Goal: Information Seeking & Learning: Stay updated

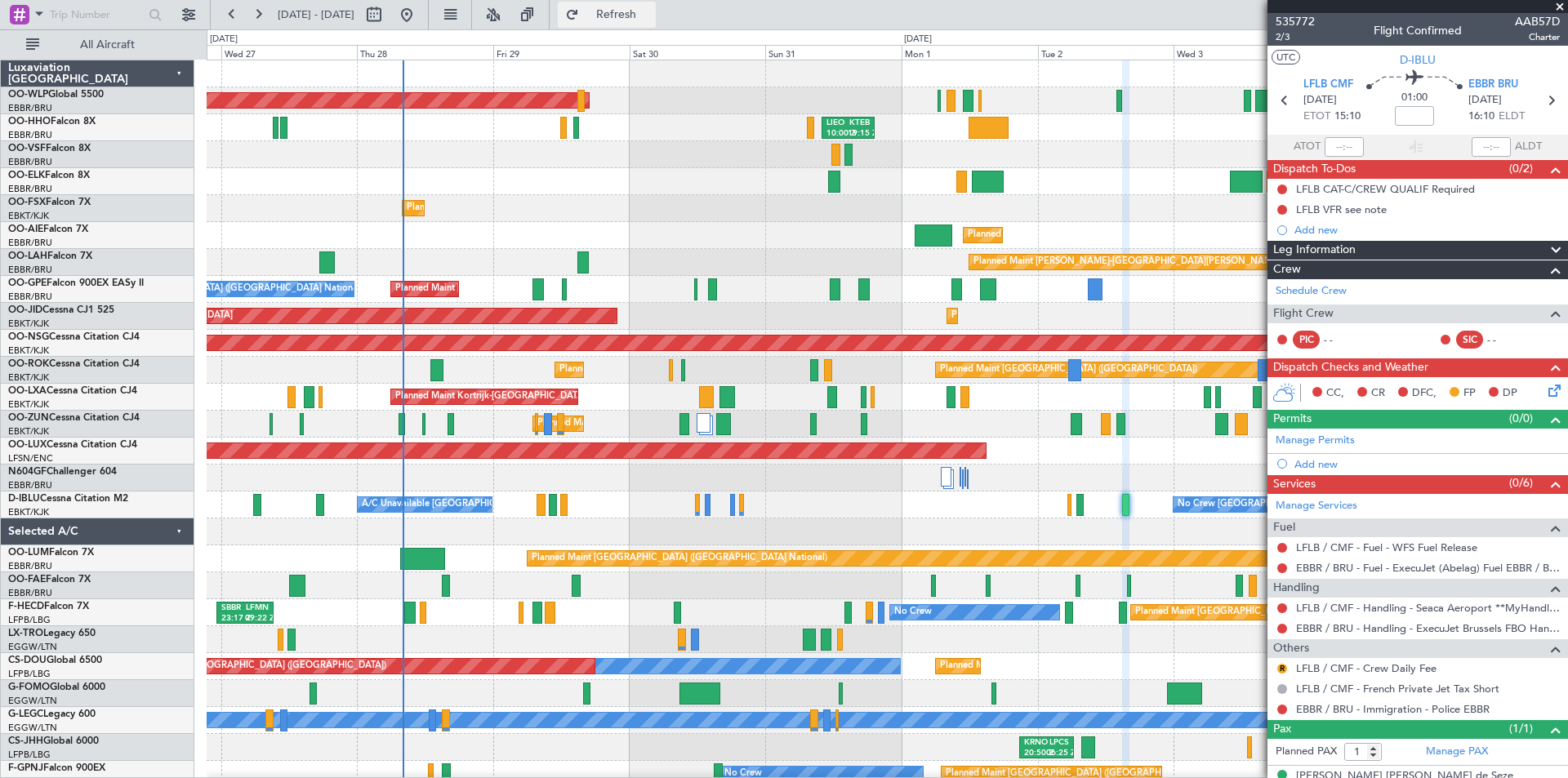
click at [651, 12] on span "Refresh" at bounding box center [616, 15] width 68 height 12
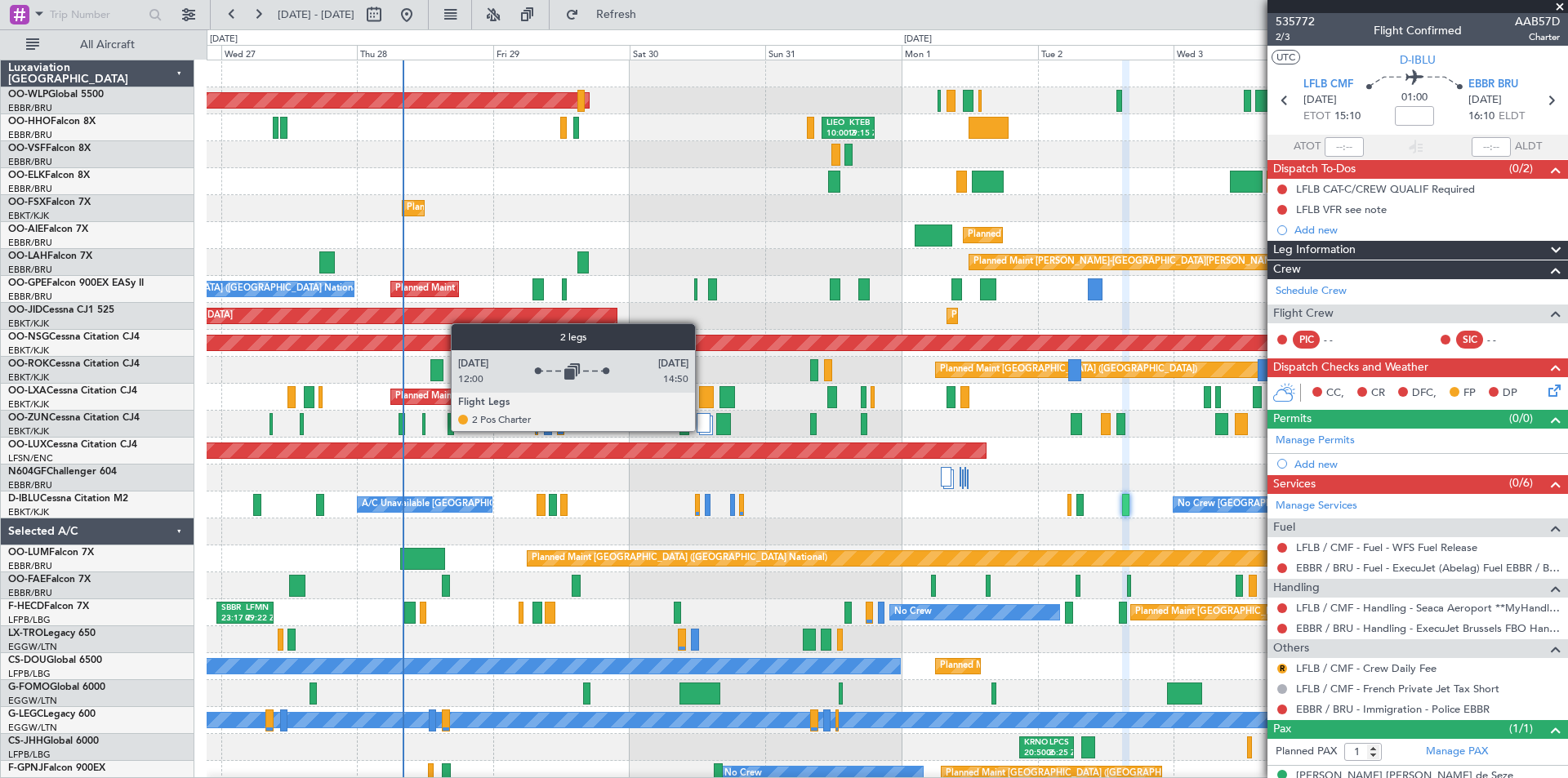
click at [702, 430] on div at bounding box center [703, 424] width 14 height 20
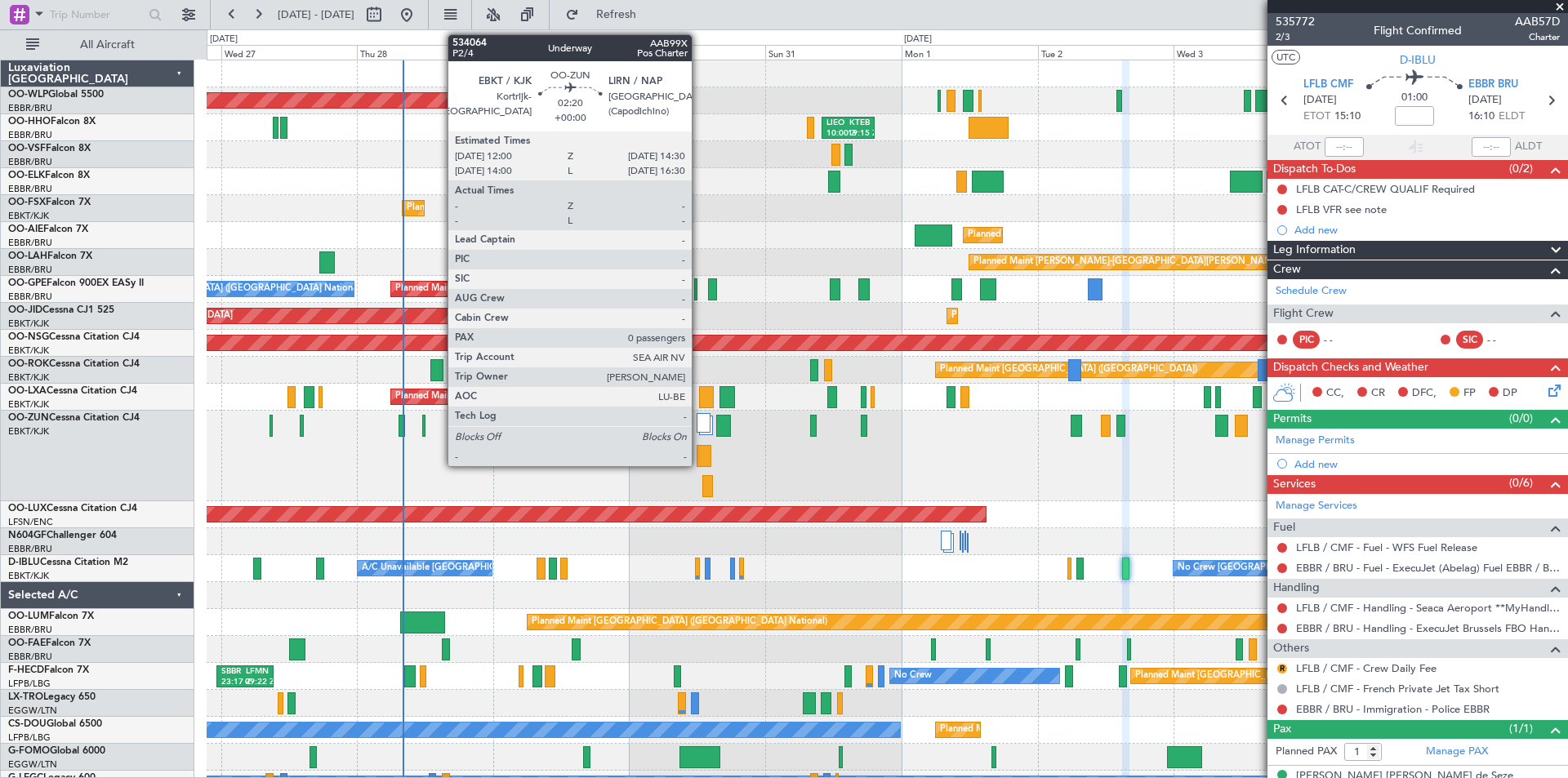
click at [699, 456] on div at bounding box center [704, 456] width 15 height 22
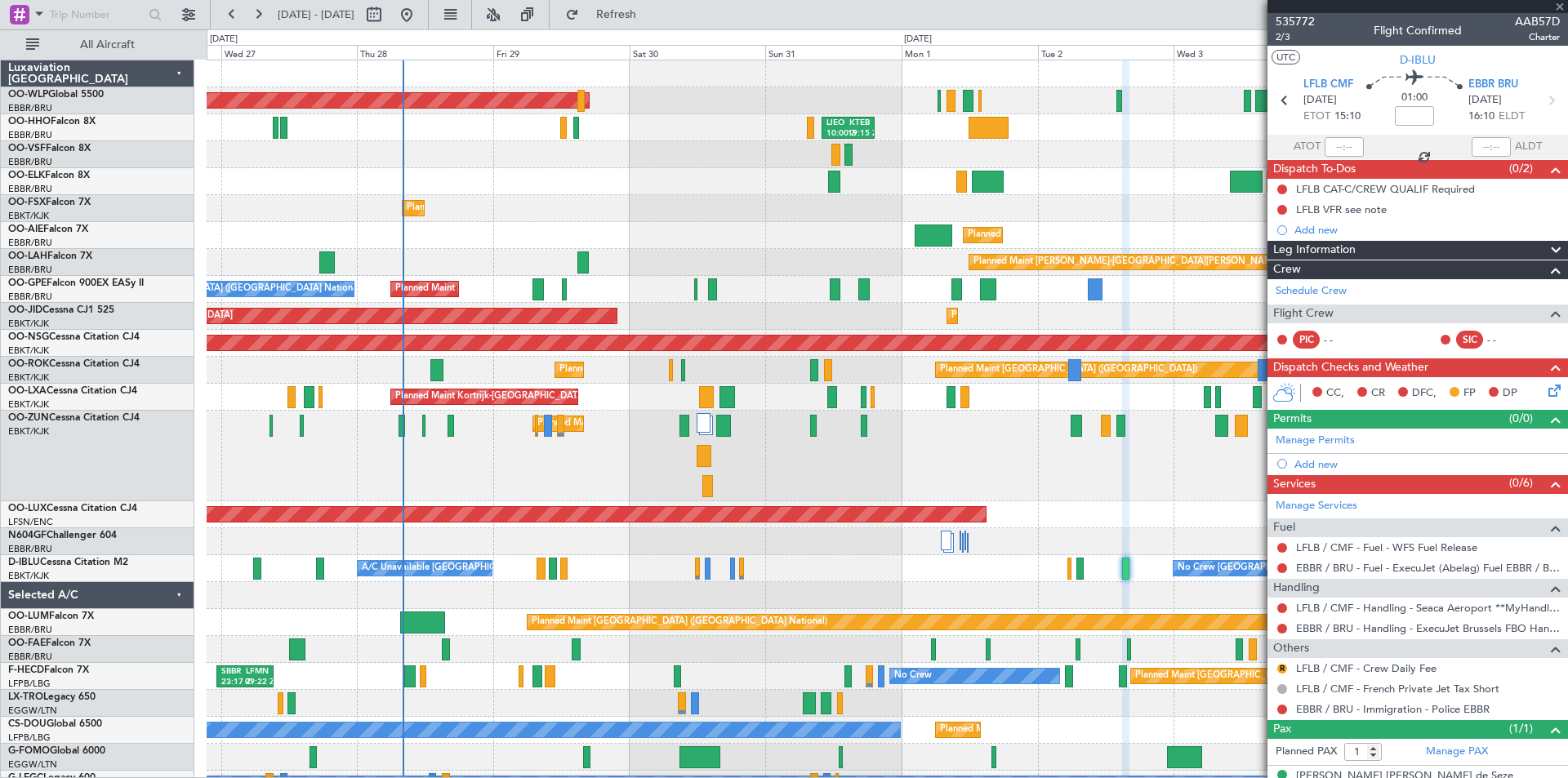
type input "0"
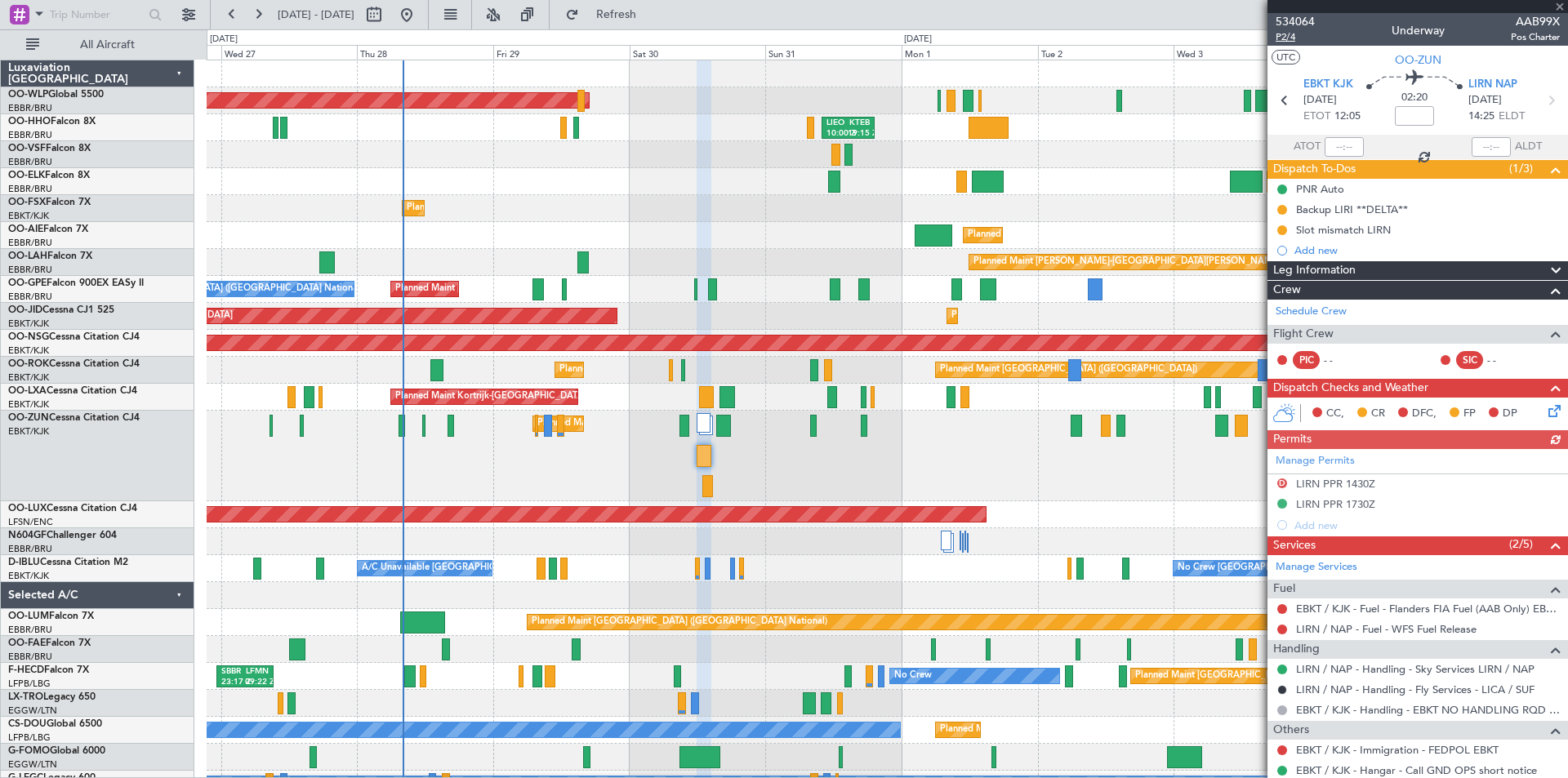
click at [1284, 38] on span "P2/4" at bounding box center [1295, 37] width 39 height 14
click at [651, 13] on span "Refresh" at bounding box center [616, 15] width 68 height 12
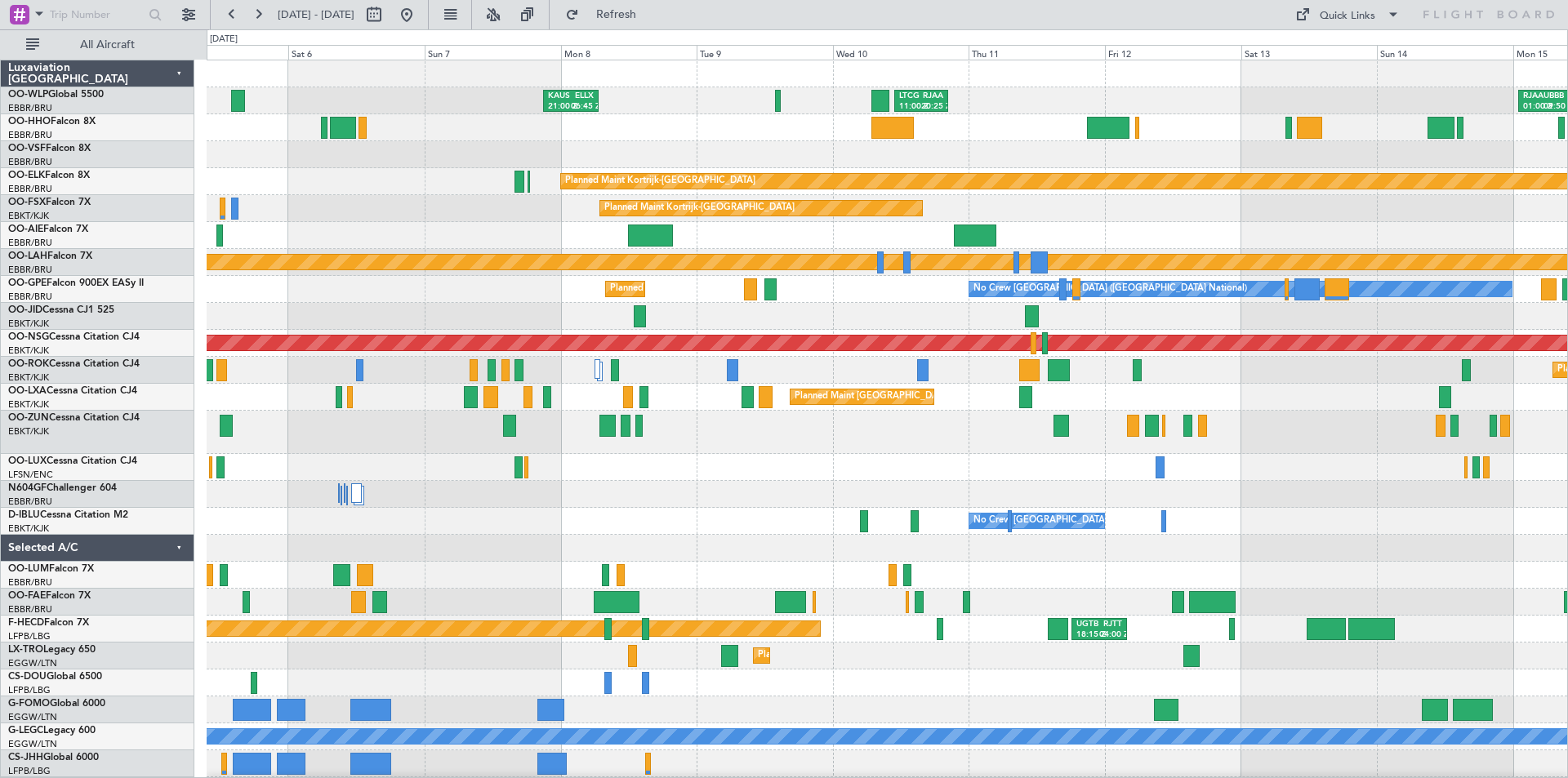
click at [62, 316] on div "[PERSON_NAME] 21:00 Z ELLX 06:45 Z LTCG 11:00 Z RJAA 20:25 Z RJAA 01:00 Z UBBB …" at bounding box center [784, 404] width 1568 height 749
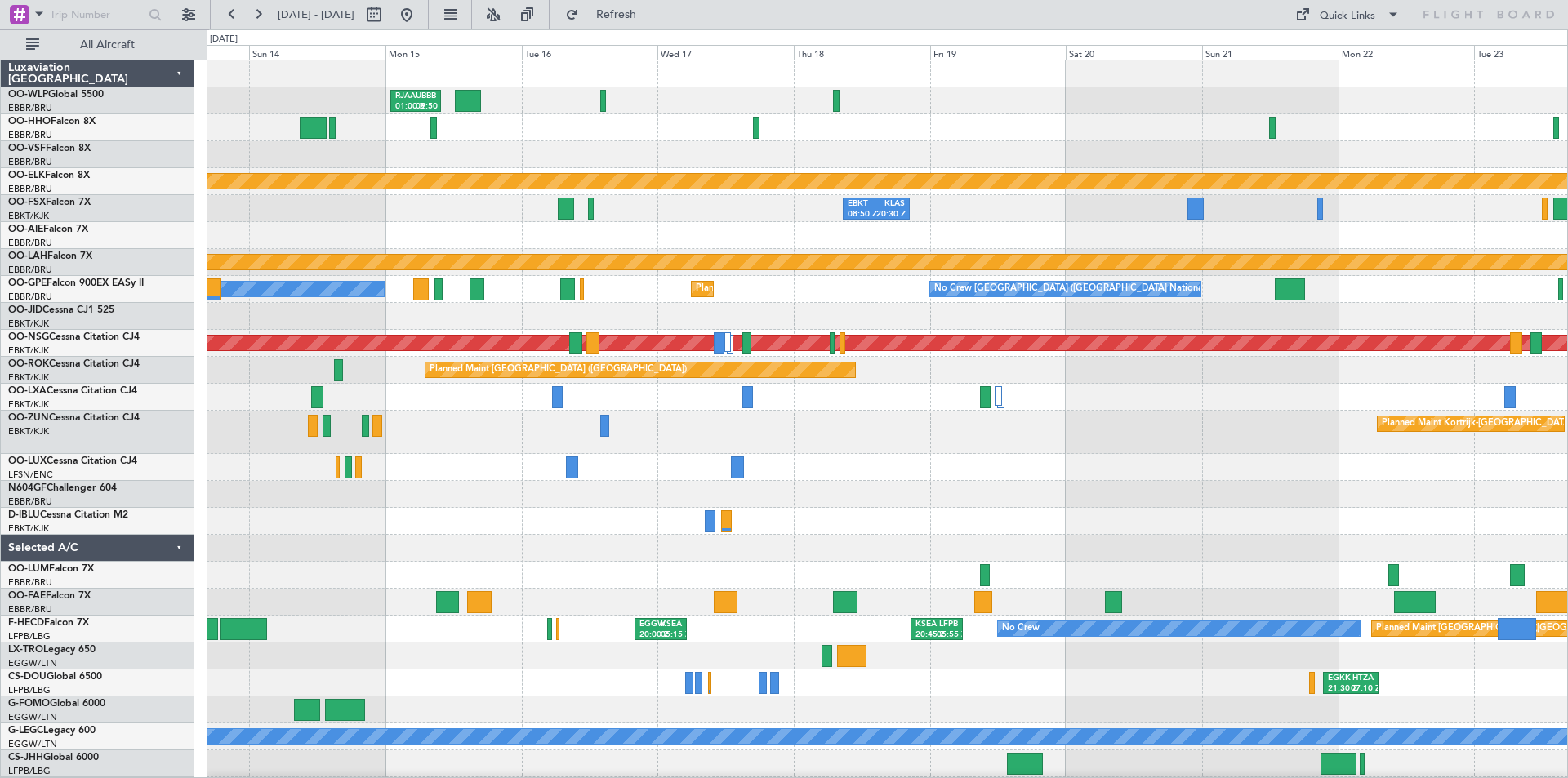
click at [0, 374] on div "RJAA 01:00 Z UBBB 09:50 Z Planned Maint [GEOGRAPHIC_DATA]-[GEOGRAPHIC_DATA] EBK…" at bounding box center [784, 404] width 1568 height 749
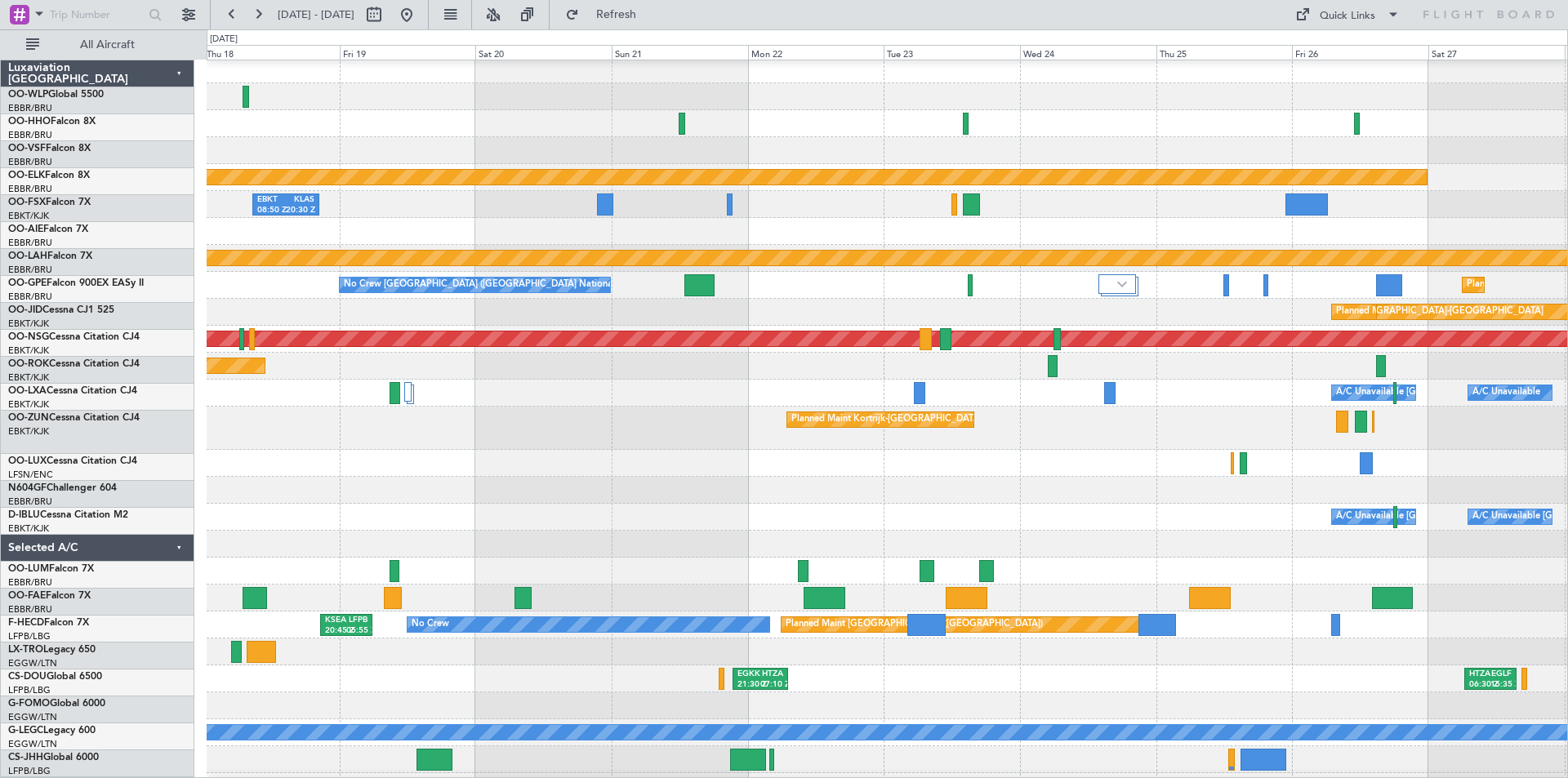
scroll to position [8, 0]
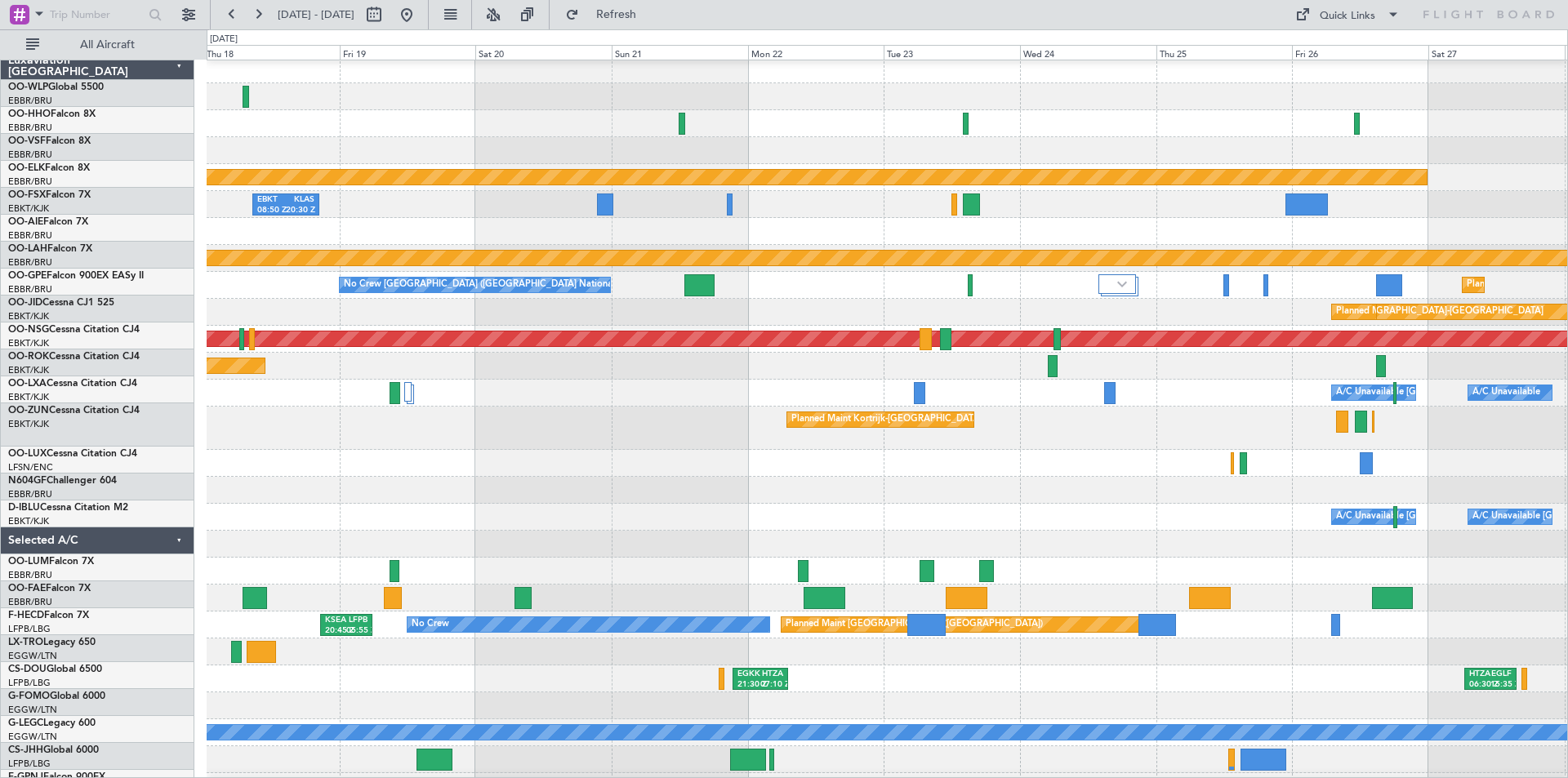
click at [194, 301] on div "Planned Maint Kortrijk-[GEOGRAPHIC_DATA] EBKT 08:50 Z KLAS 20:30 Z Planned [GEO…" at bounding box center [784, 404] width 1568 height 749
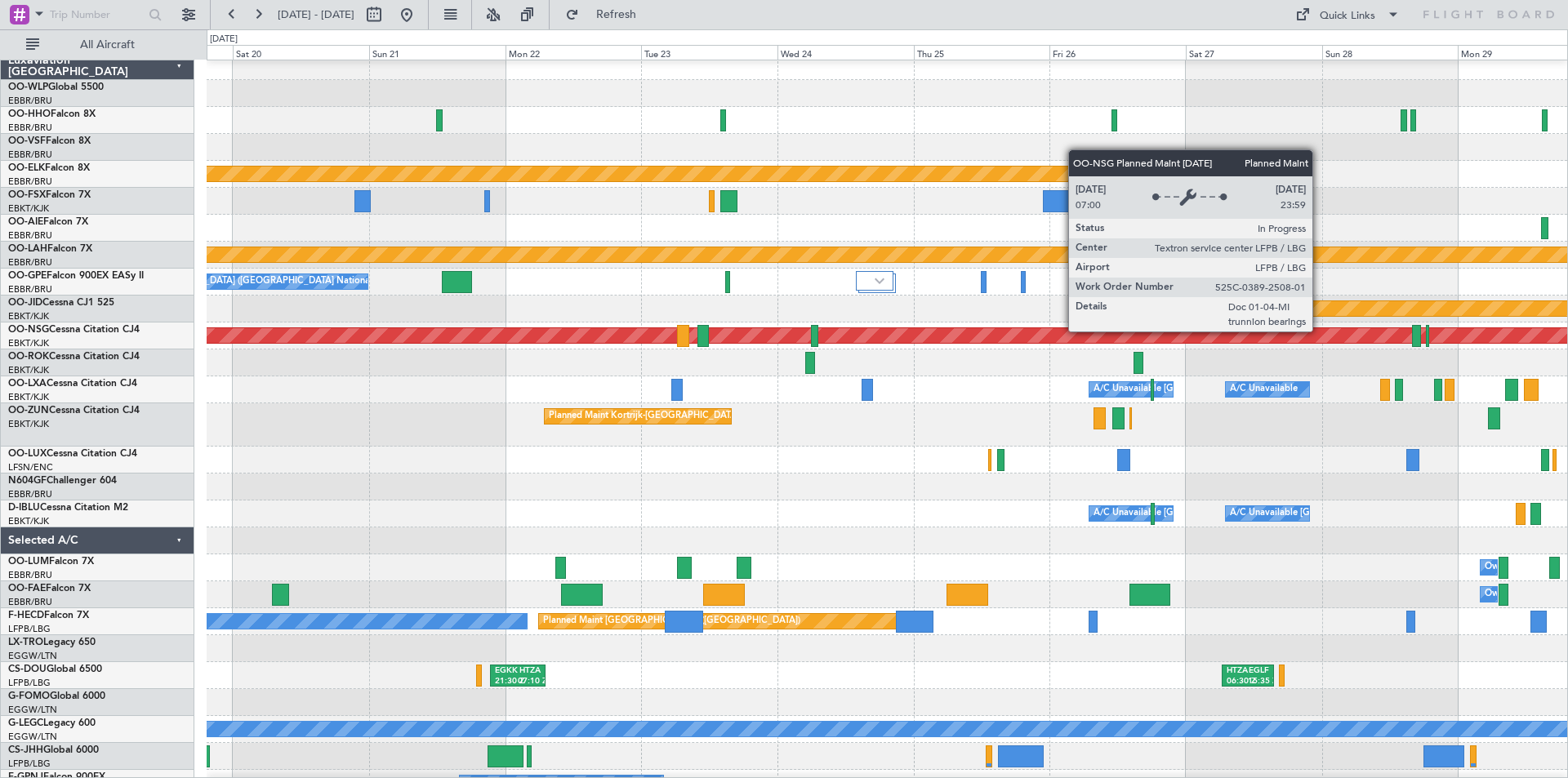
scroll to position [0, 0]
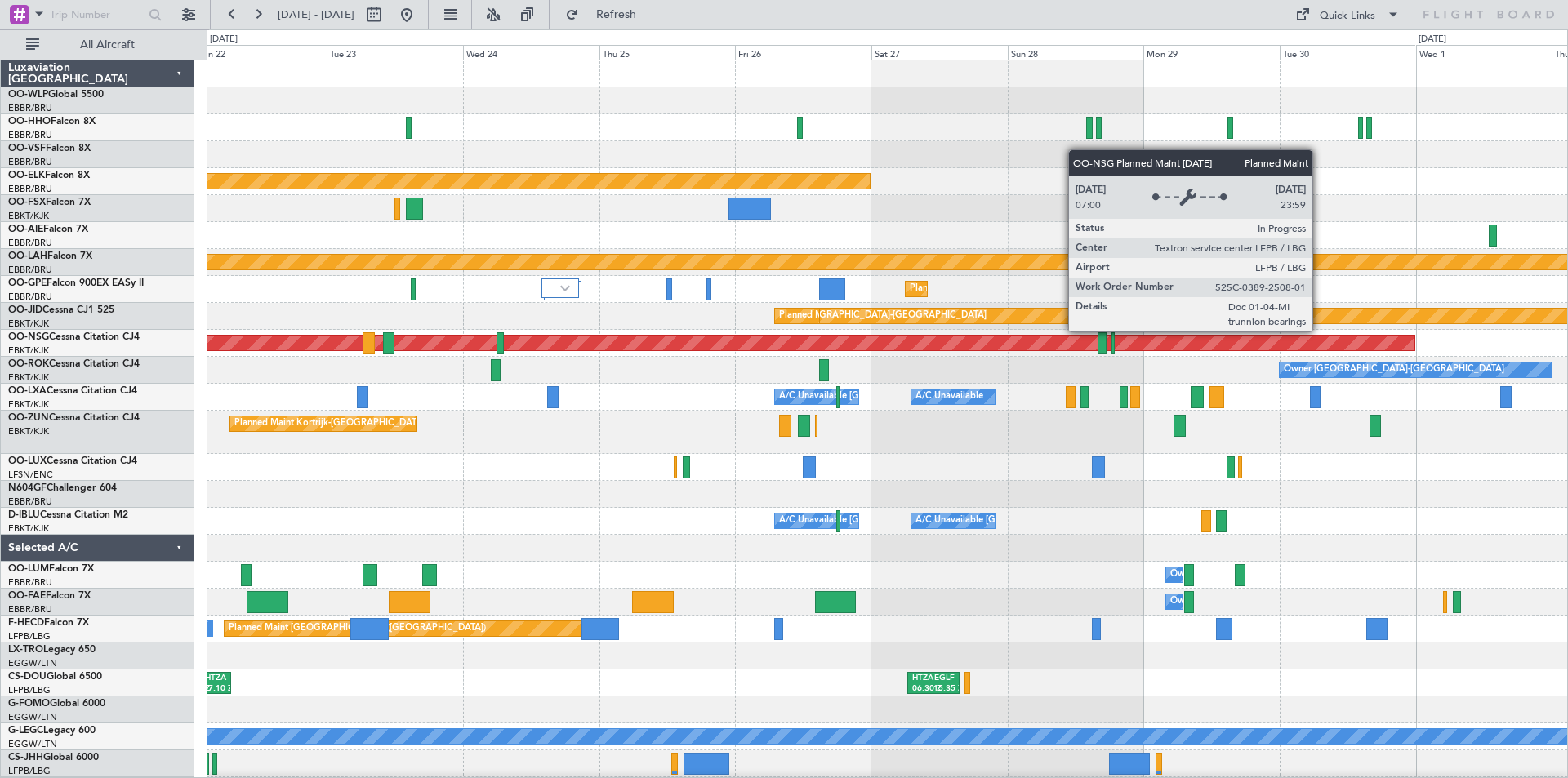
click at [1006, 341] on div "Planned Maint [GEOGRAPHIC_DATA] ([GEOGRAPHIC_DATA])" at bounding box center [130, 344] width 2568 height 15
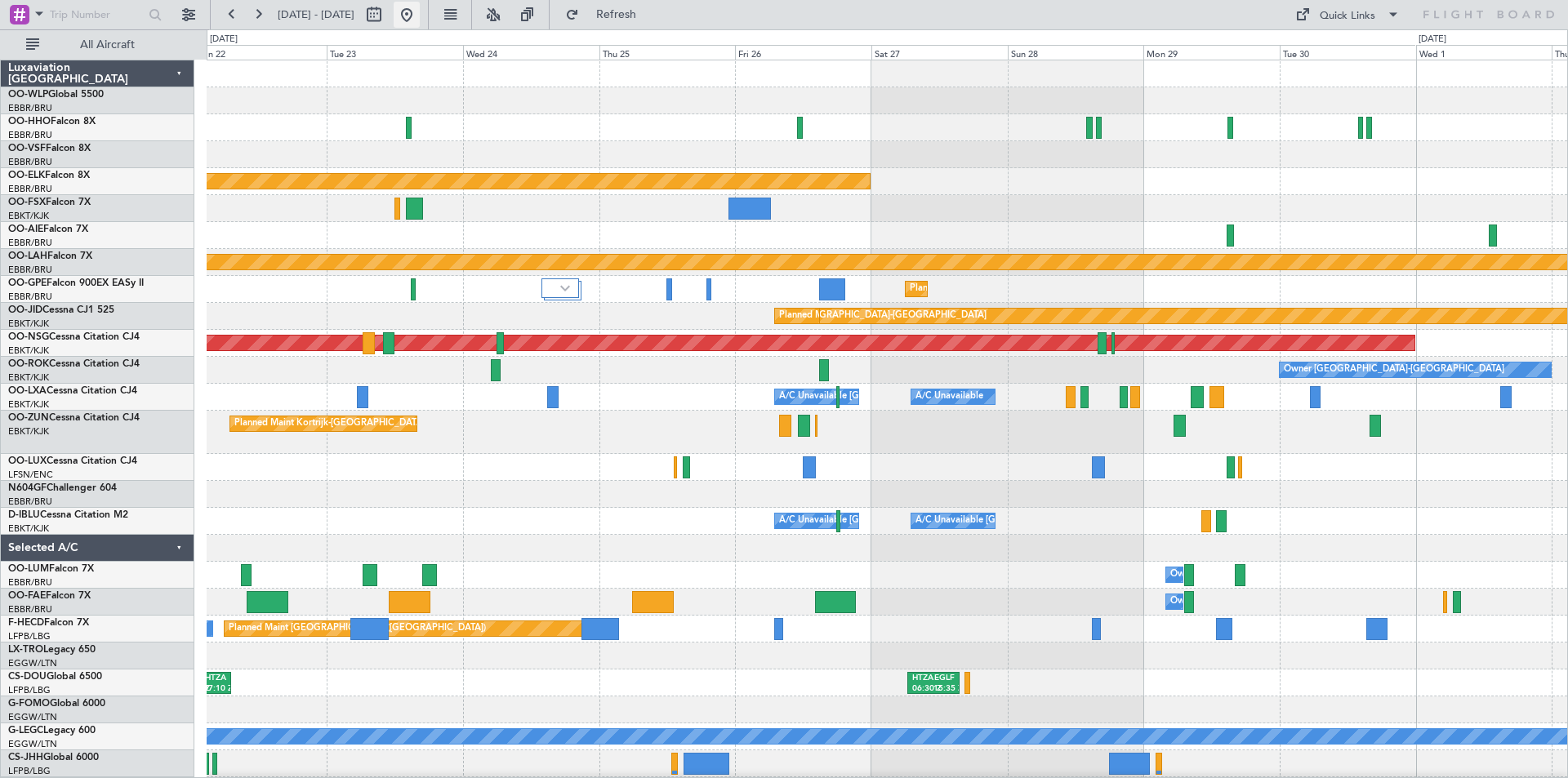
click at [420, 22] on button at bounding box center [406, 14] width 26 height 26
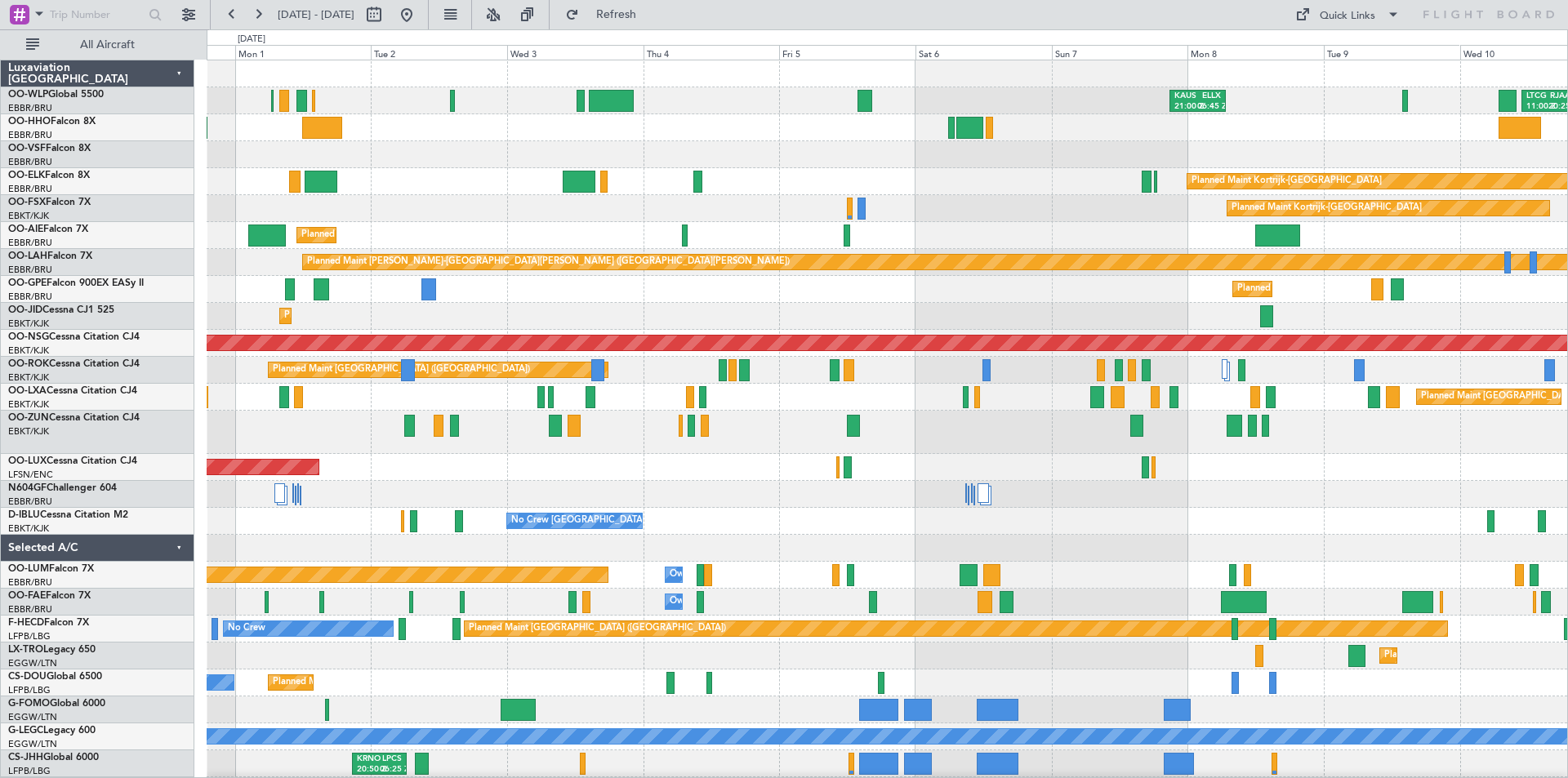
click at [0, 468] on div "[PERSON_NAME] 21:00 Z ELLX 06:45 Z LTCG 11:00 Z RJAA 20:25 Z Planned Maint [GEO…" at bounding box center [784, 404] width 1568 height 749
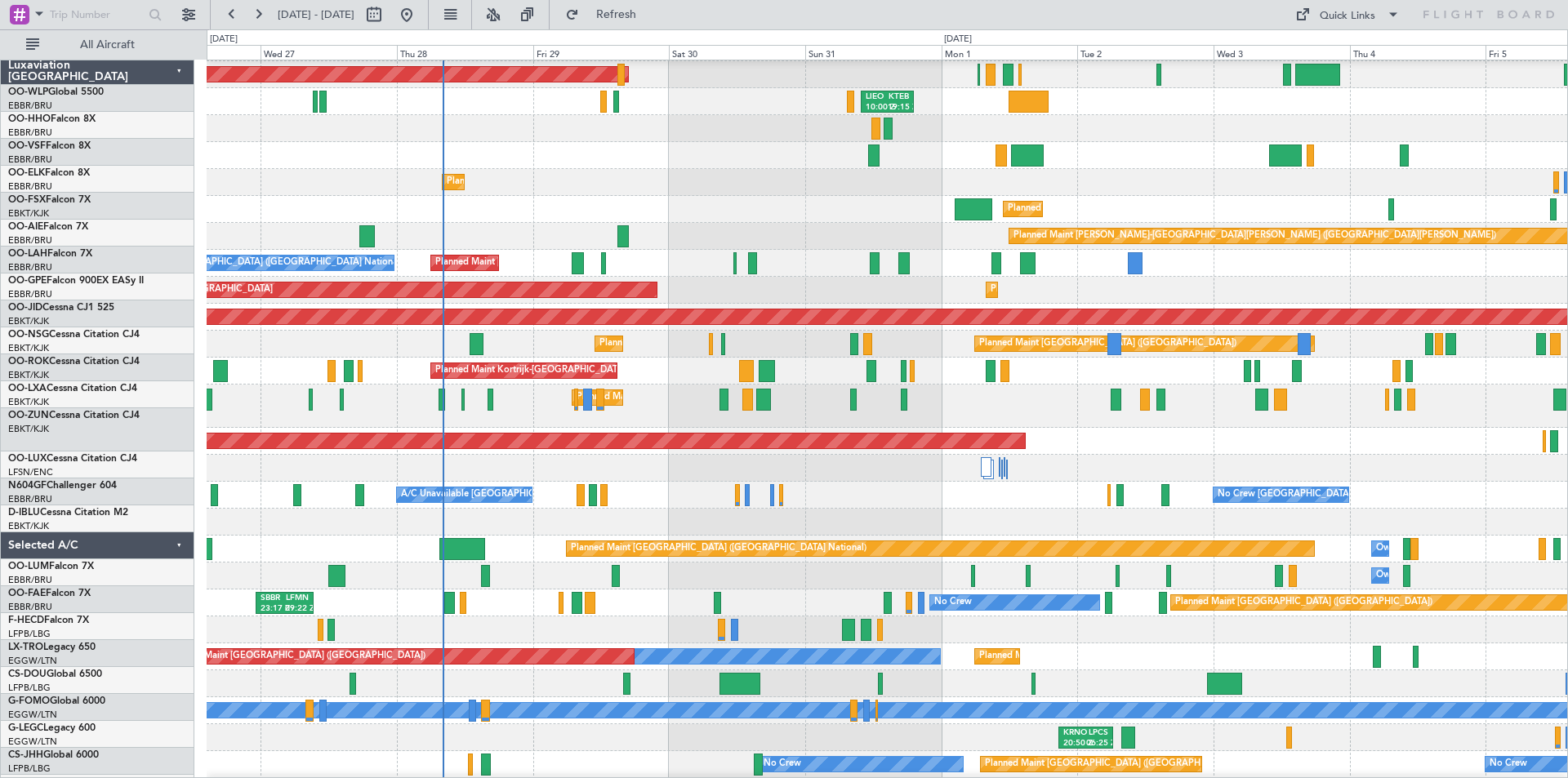
scroll to position [28, 0]
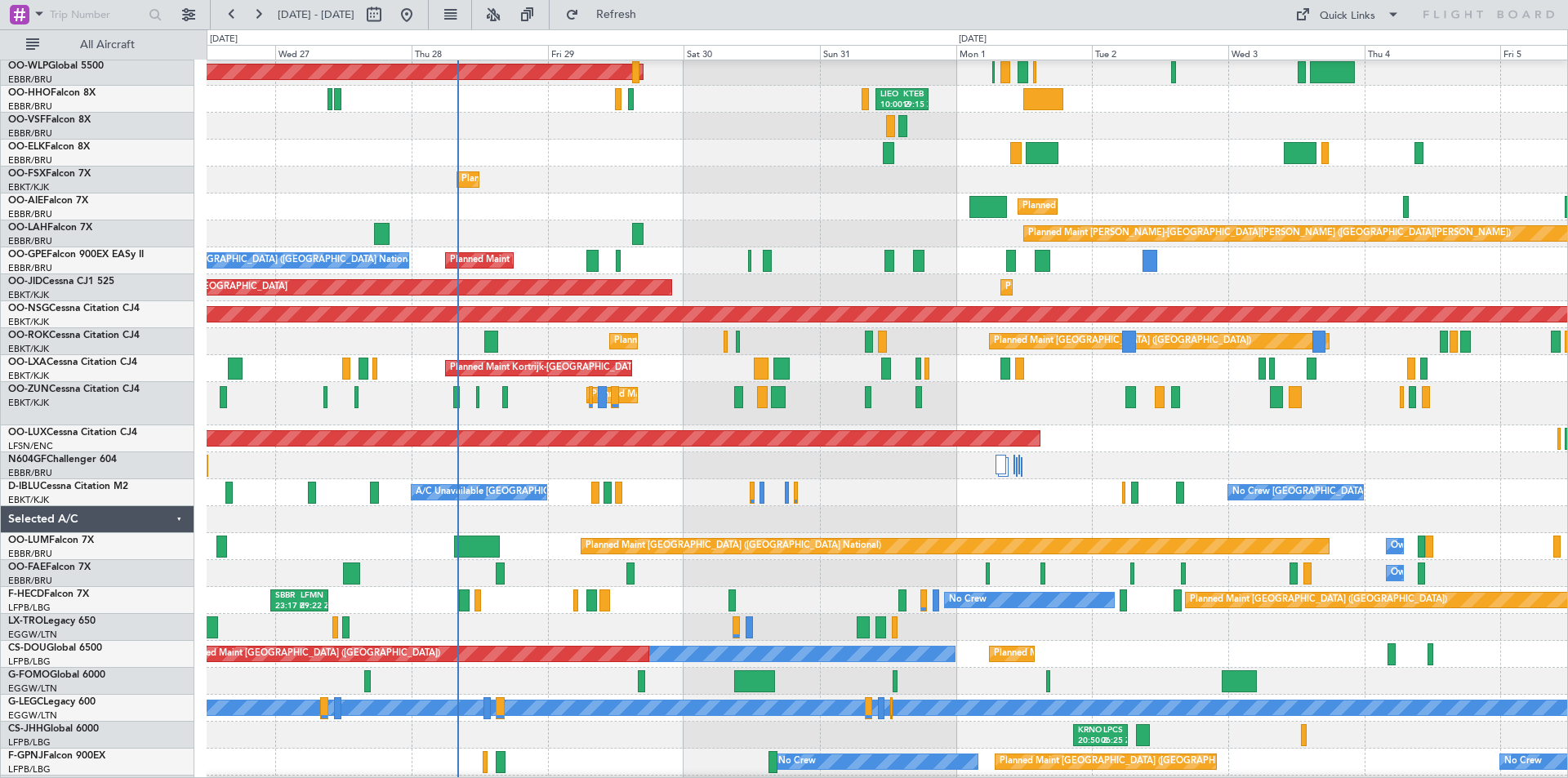
click at [1143, 434] on div "Planned Maint [GEOGRAPHIC_DATA] ([GEOGRAPHIC_DATA])" at bounding box center [887, 439] width 1361 height 27
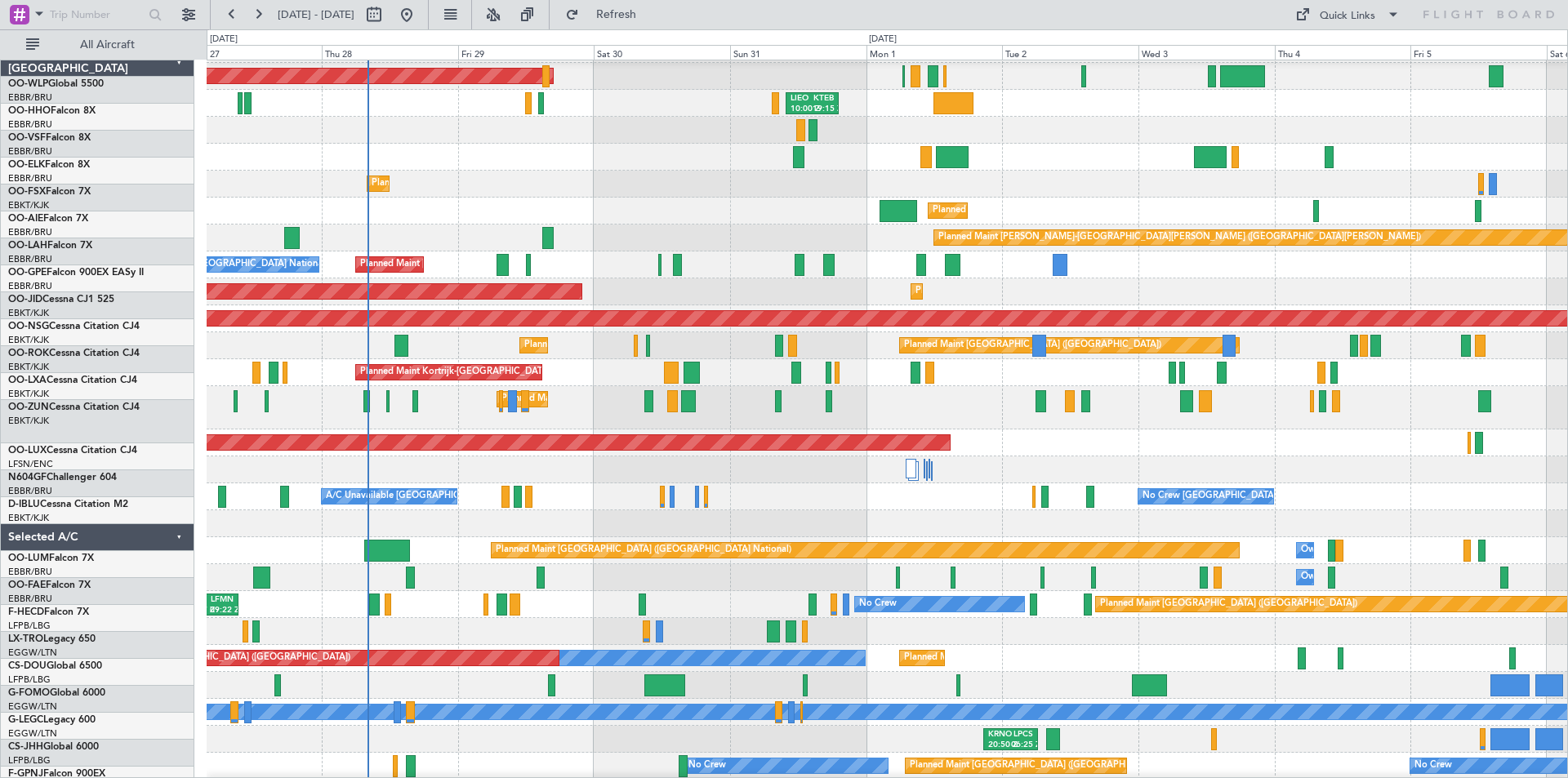
scroll to position [20, 0]
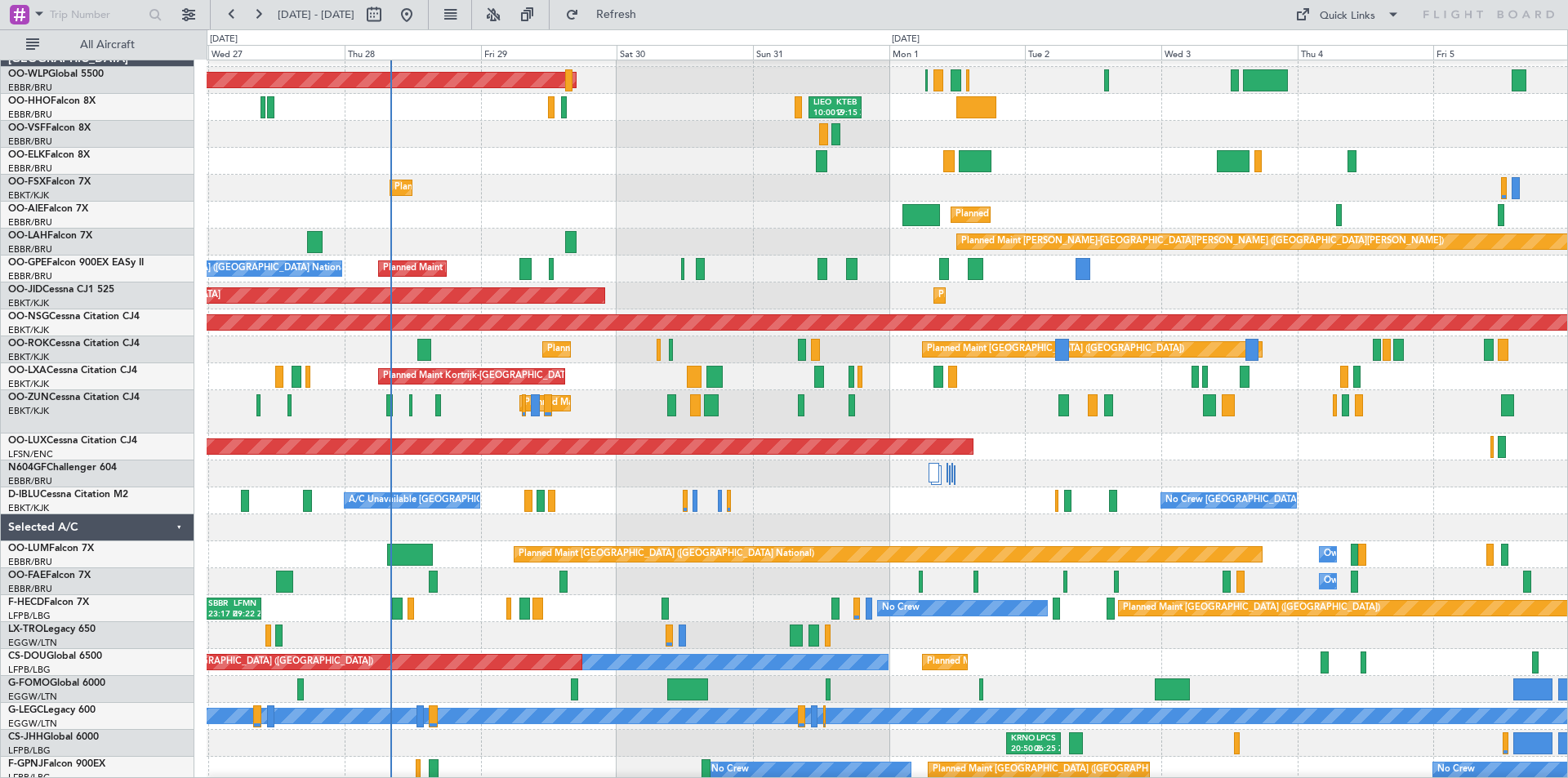
click at [823, 303] on div "Planned Maint Kortrijk-[GEOGRAPHIC_DATA] AOG Maint [GEOGRAPHIC_DATA]-[GEOGRAPHI…" at bounding box center [887, 296] width 1361 height 27
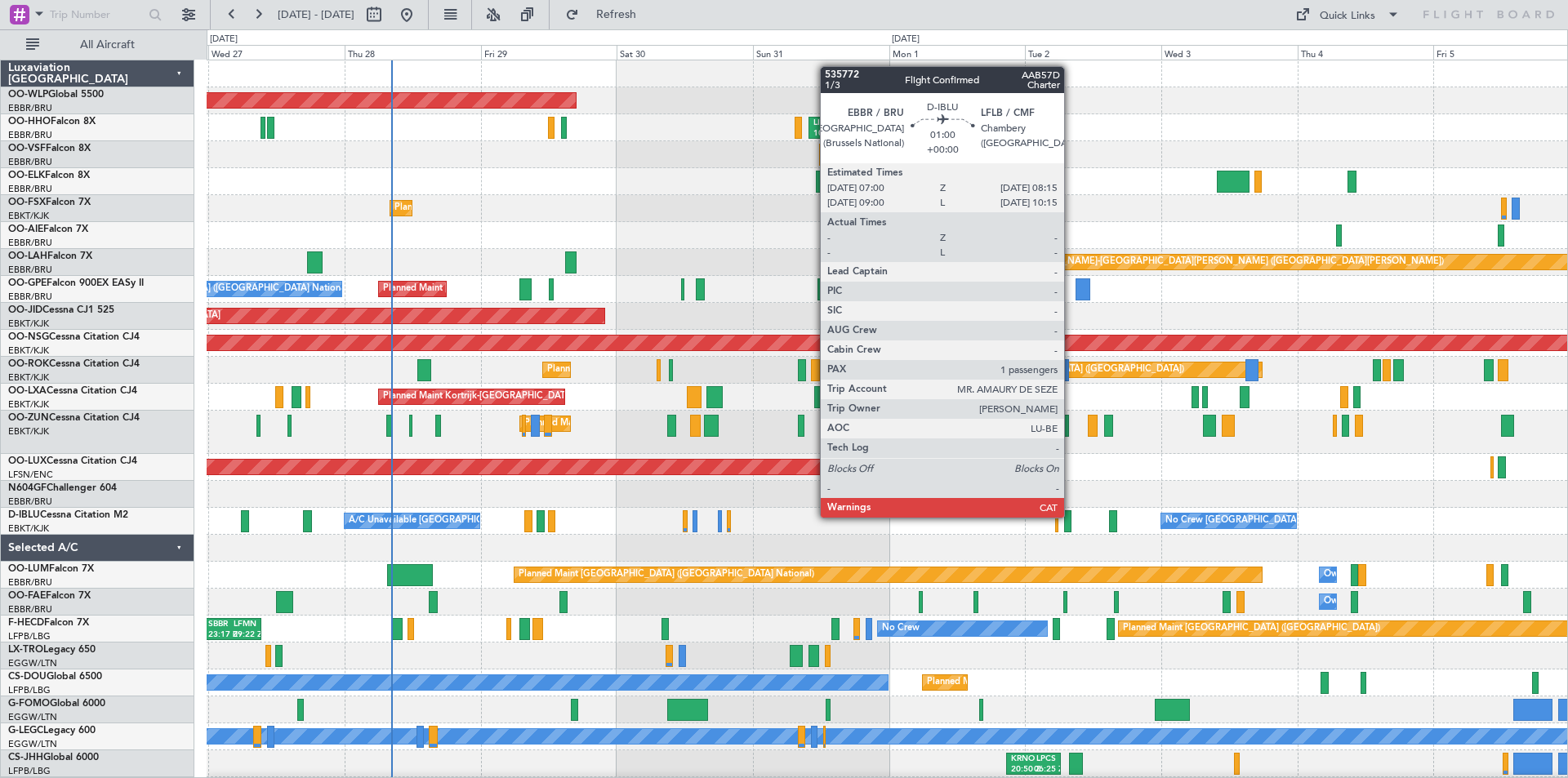
click at [1072, 518] on div at bounding box center [1068, 521] width 8 height 22
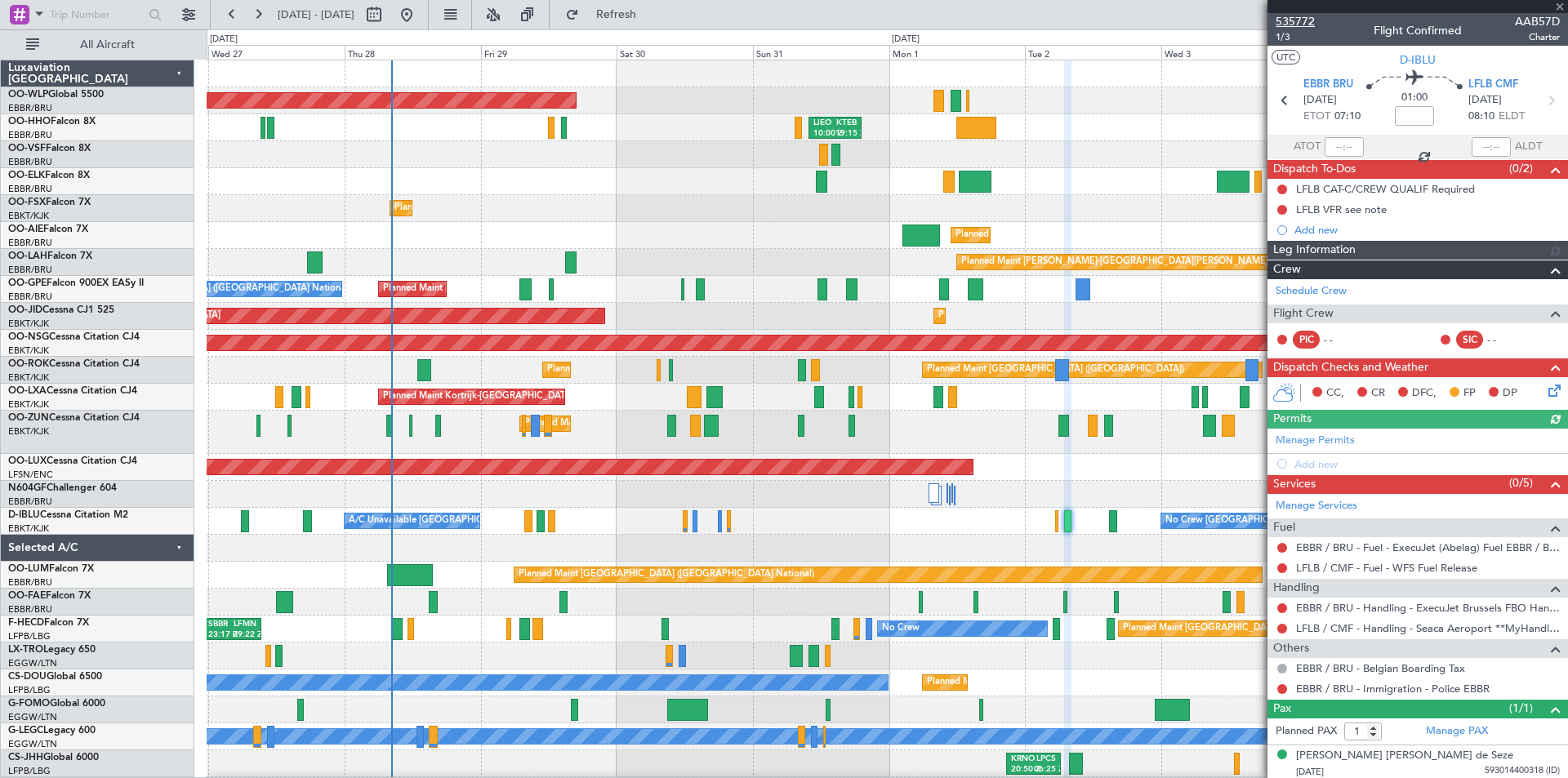
click at [1303, 25] on span "535772" at bounding box center [1295, 22] width 39 height 18
click at [651, 16] on span "Refresh" at bounding box center [616, 15] width 68 height 12
click at [1555, 11] on span at bounding box center [1560, 8] width 17 height 15
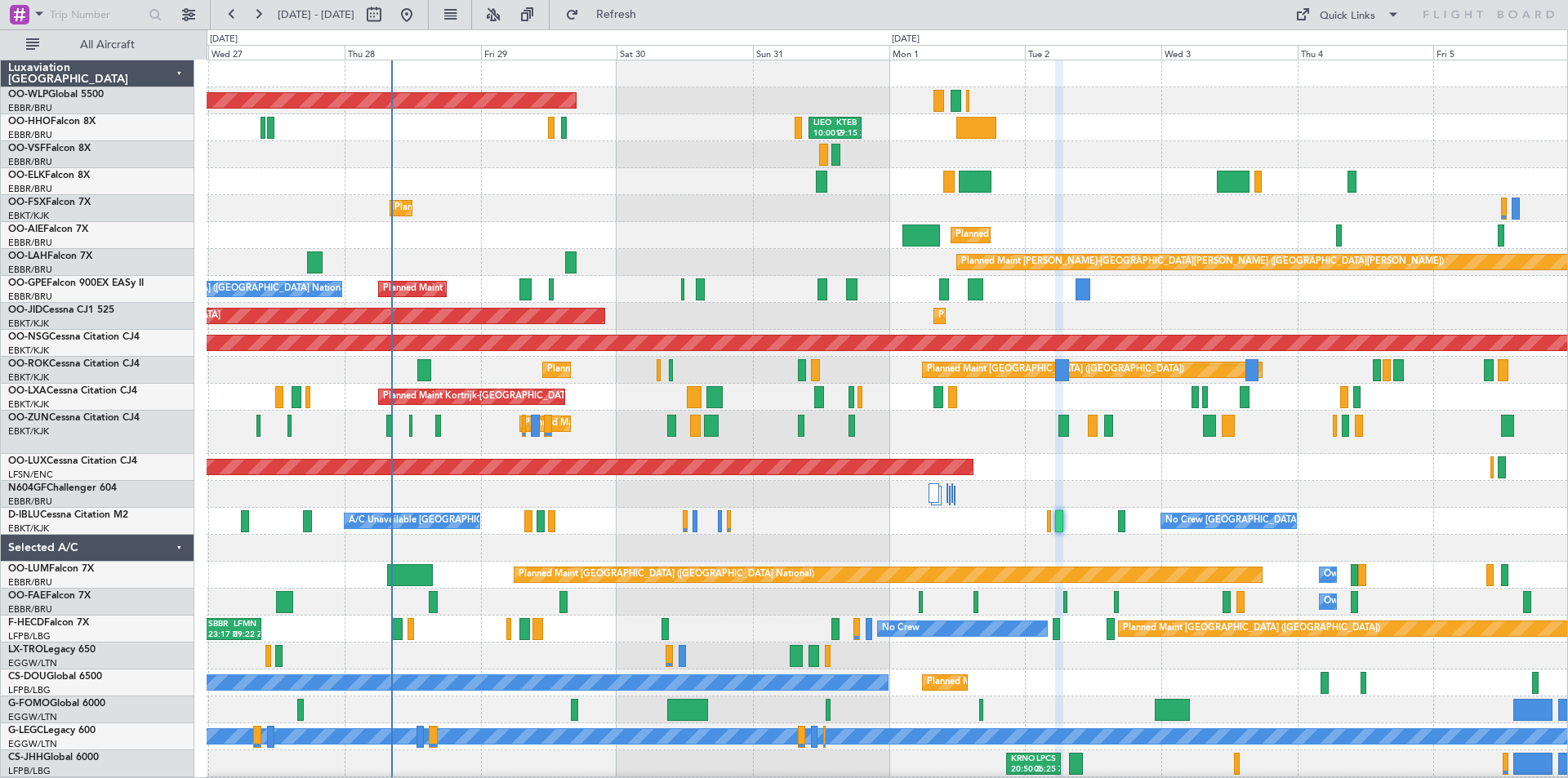
type input "0"
click at [1128, 105] on div "Planned Maint [GEOGRAPHIC_DATA] ([GEOGRAPHIC_DATA])" at bounding box center [887, 101] width 1361 height 27
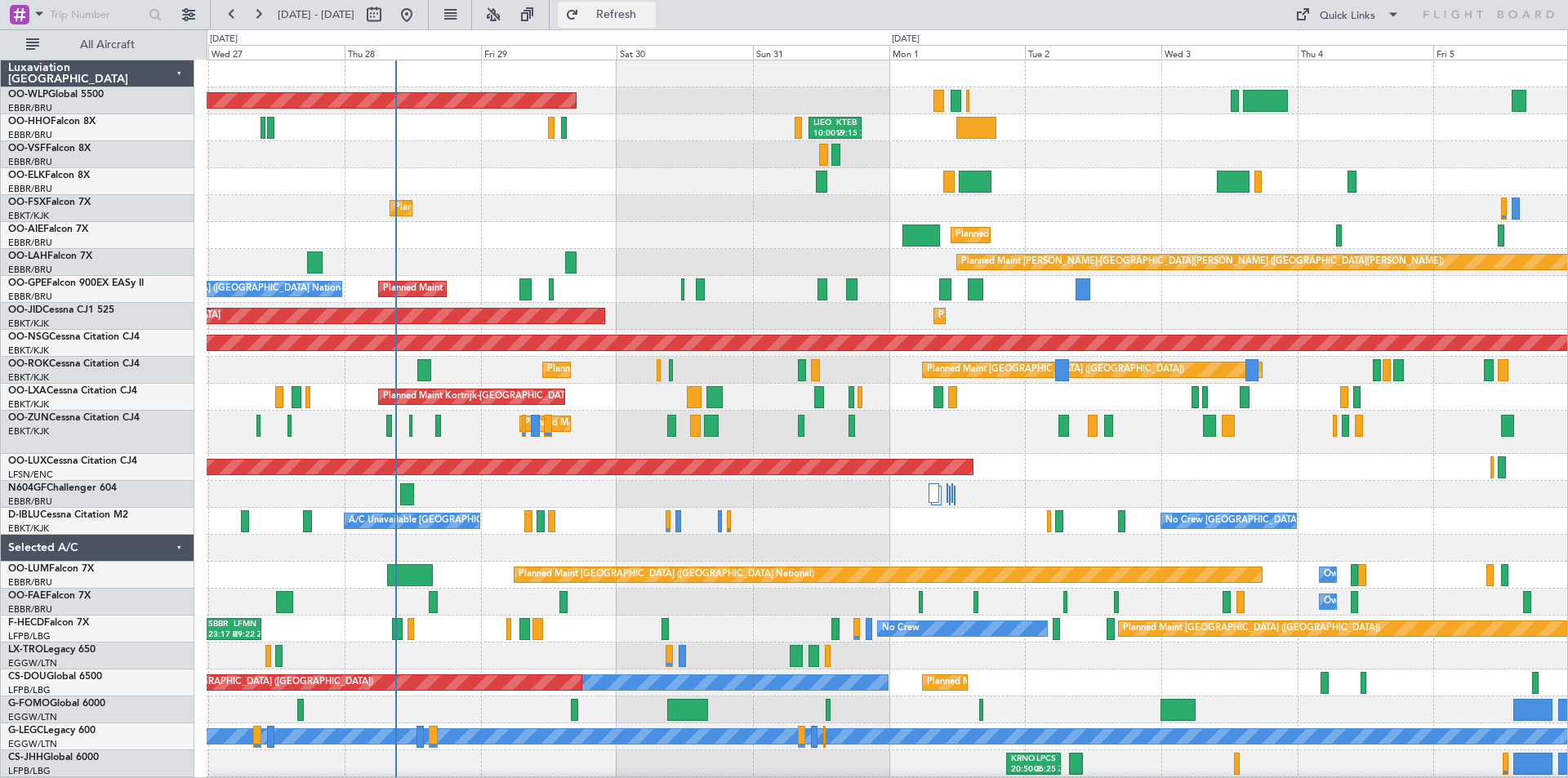
click at [645, 12] on span "Refresh" at bounding box center [616, 15] width 68 height 12
click at [649, 20] on span "Refresh" at bounding box center [616, 15] width 68 height 12
click at [656, 5] on button "Refresh" at bounding box center [607, 14] width 98 height 26
click at [651, 15] on span "Refresh" at bounding box center [616, 15] width 68 height 12
click at [631, 27] on button "Refresh" at bounding box center [607, 14] width 98 height 26
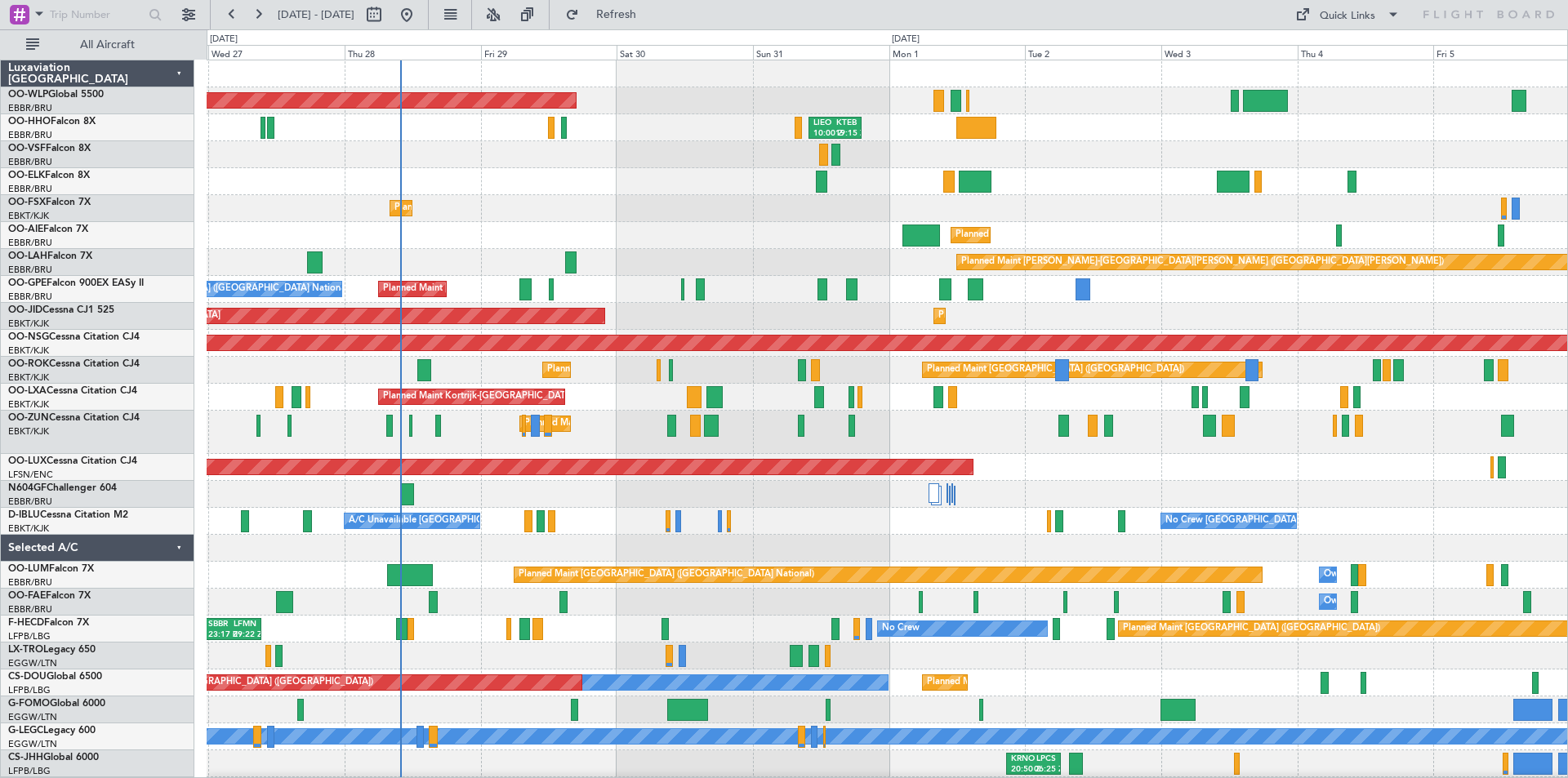
click at [661, 182] on div "Planned Maint Kortrijk-[GEOGRAPHIC_DATA]" at bounding box center [887, 182] width 1361 height 27
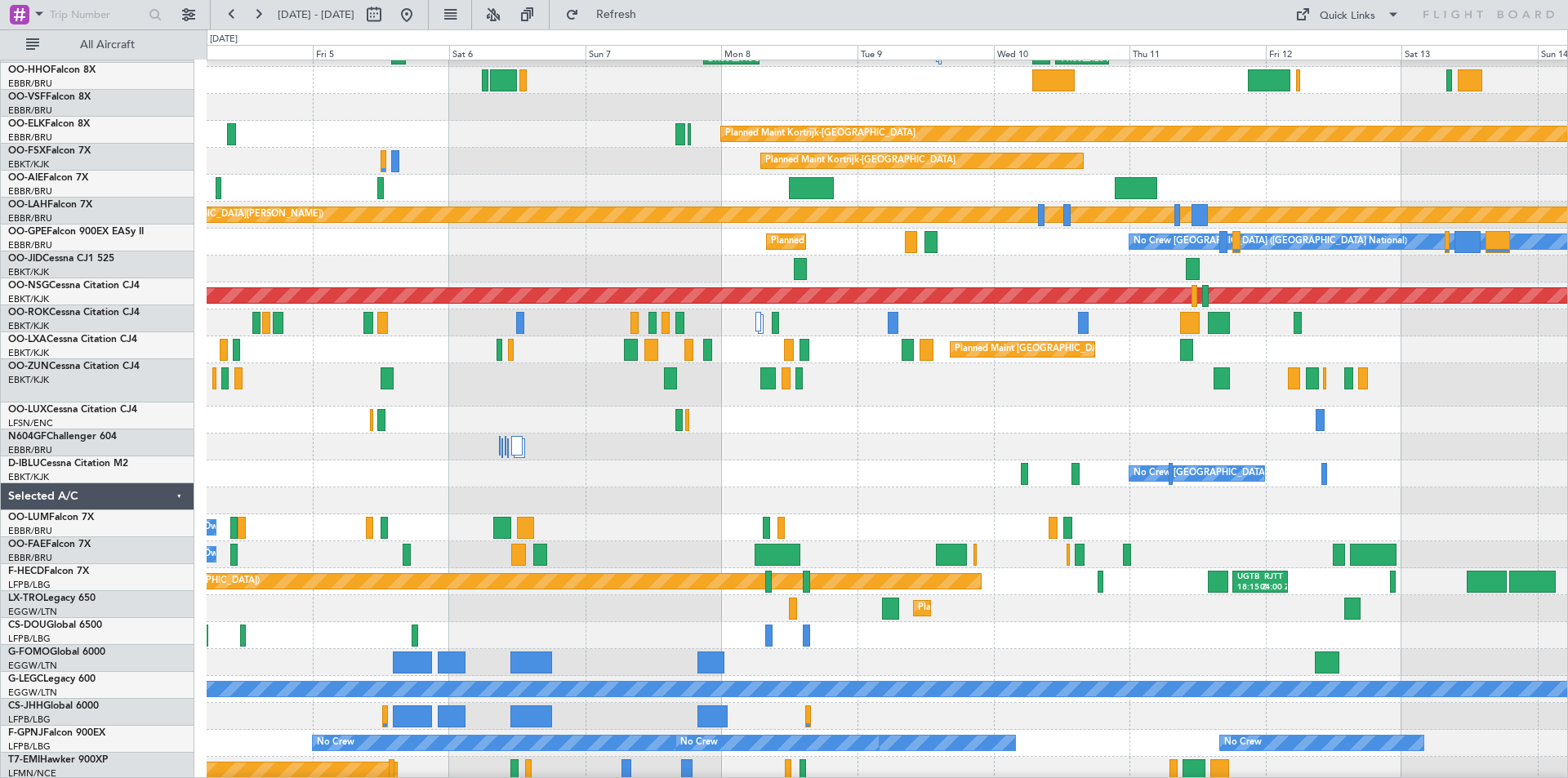
scroll to position [48, 0]
click at [199, 393] on div "[PERSON_NAME] 21:00 Z ELLX 06:45 Z LTCG 11:00 Z RJAA 20:25 Z RJAA 01:00 Z UBBB …" at bounding box center [784, 404] width 1568 height 749
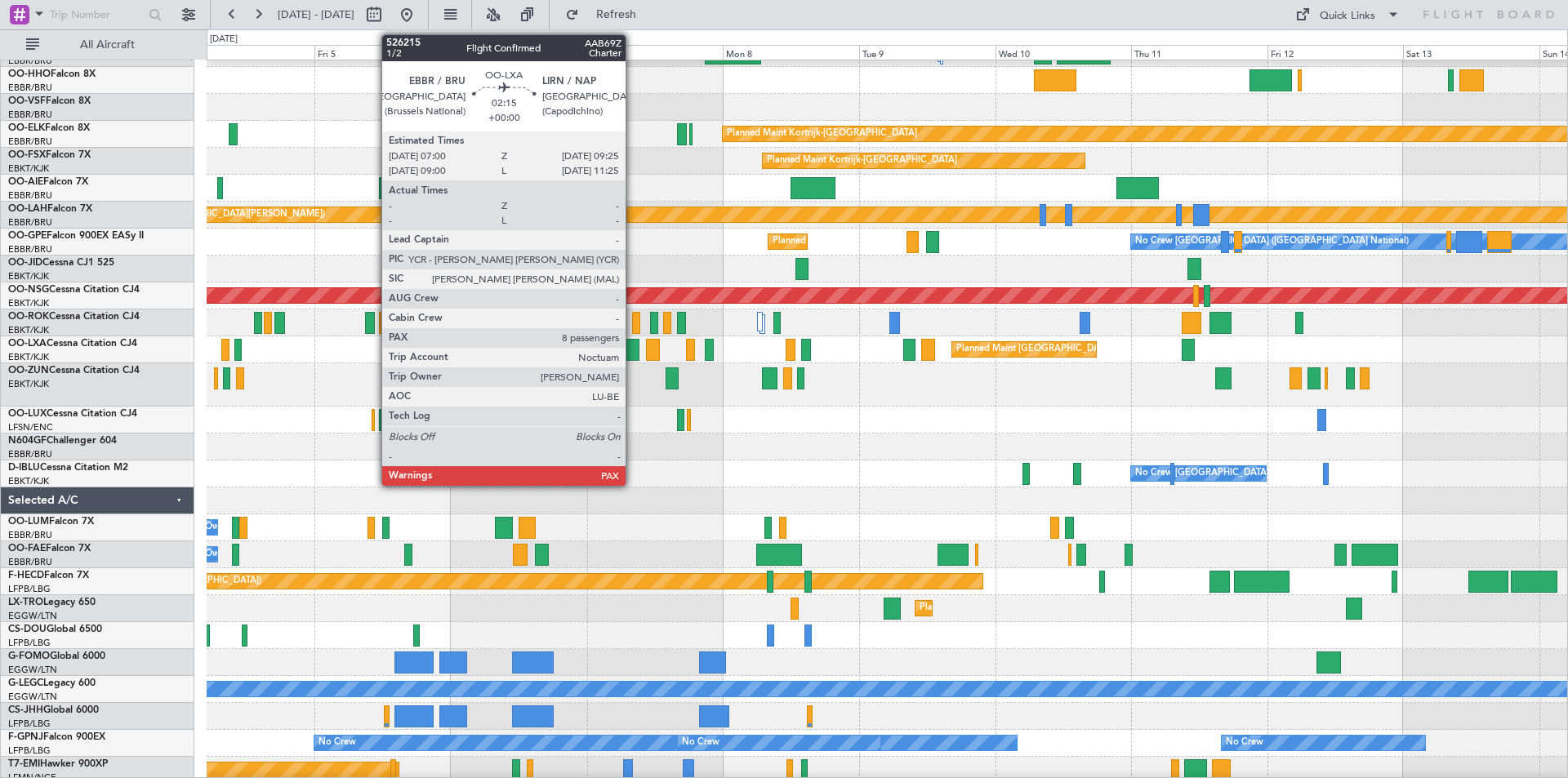
click at [633, 349] on div at bounding box center [632, 349] width 14 height 22
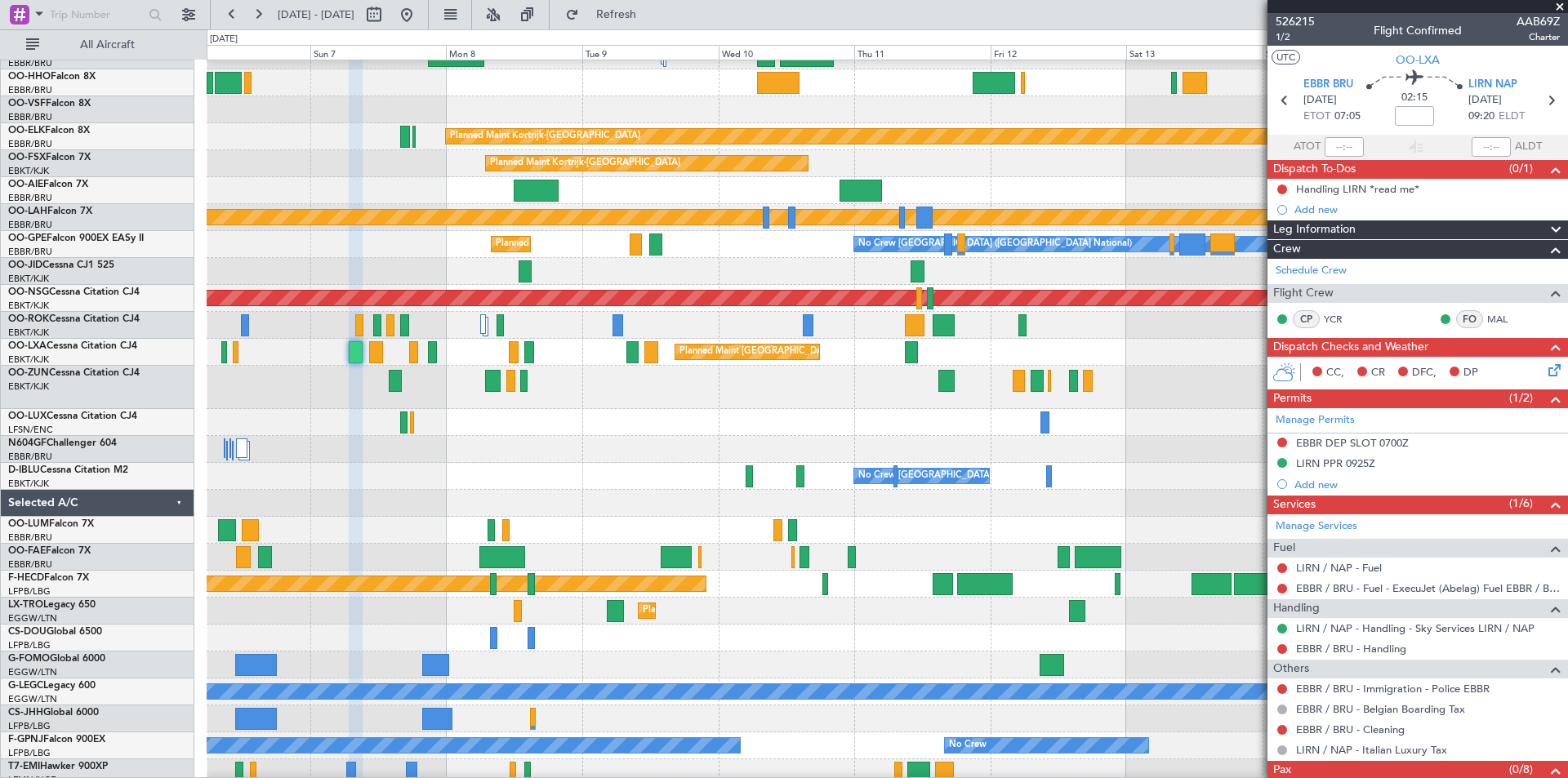
click at [572, 395] on div at bounding box center [887, 388] width 1361 height 43
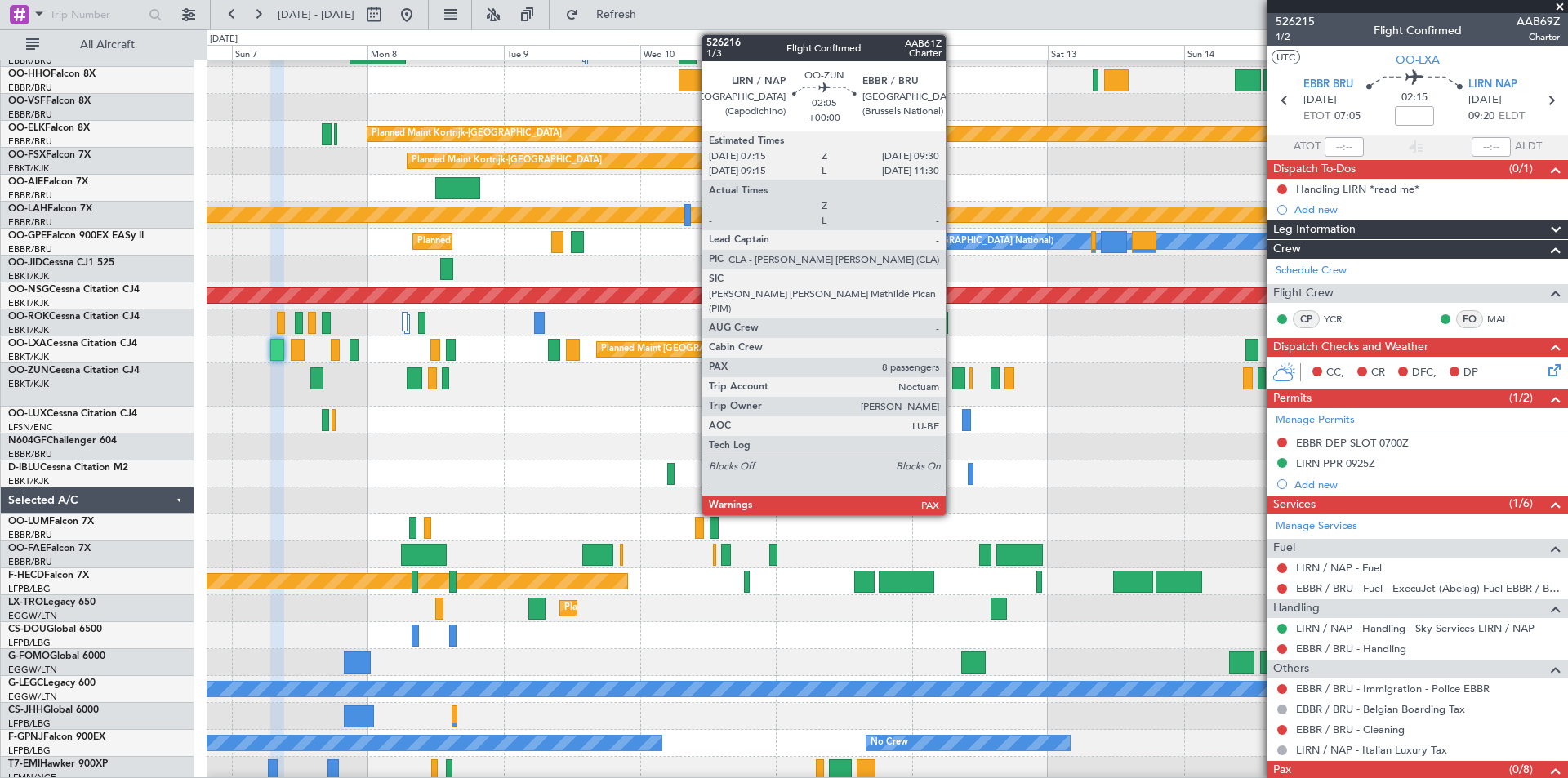
click at [953, 384] on div at bounding box center [959, 379] width 13 height 22
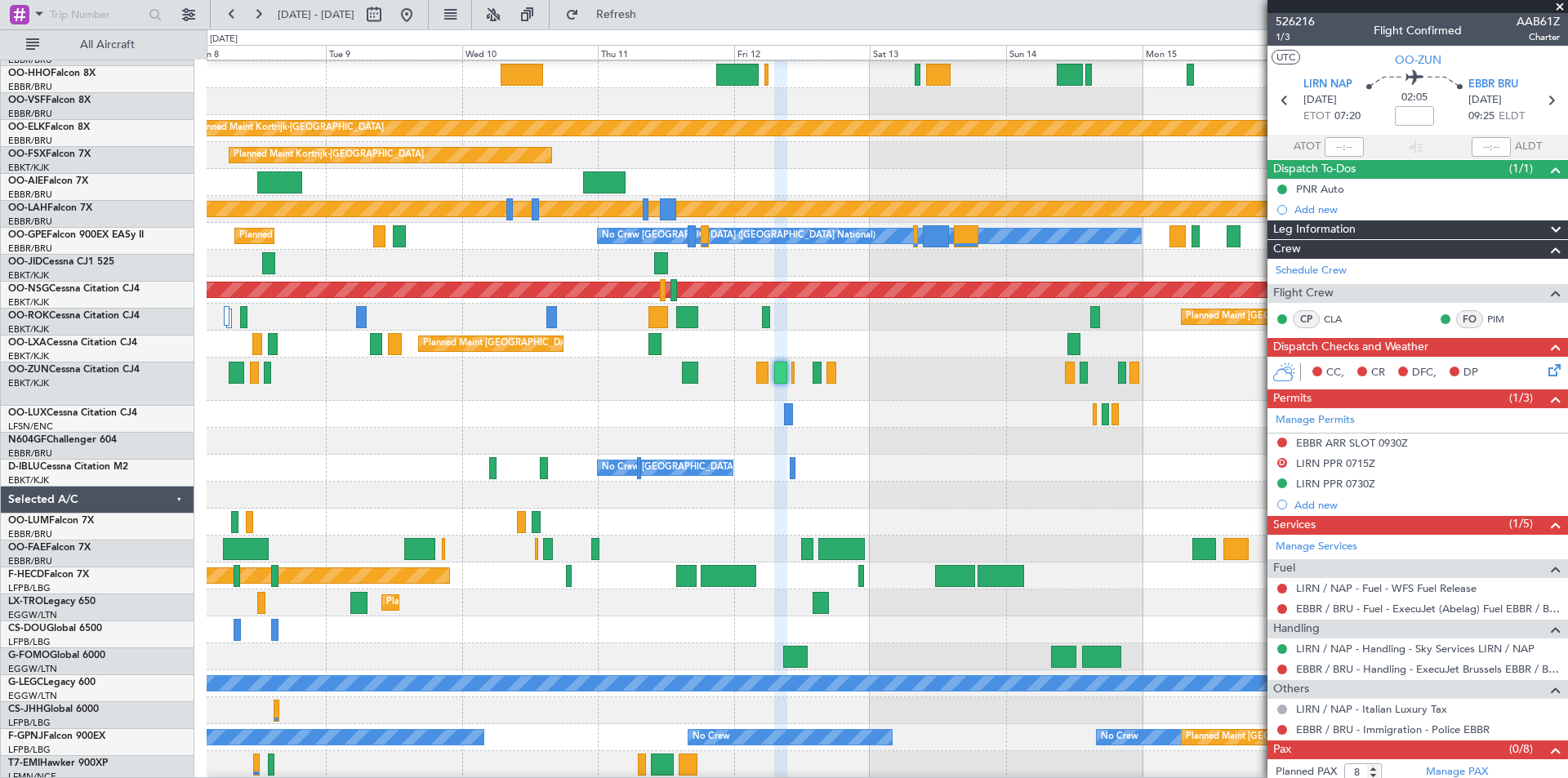
scroll to position [53, 0]
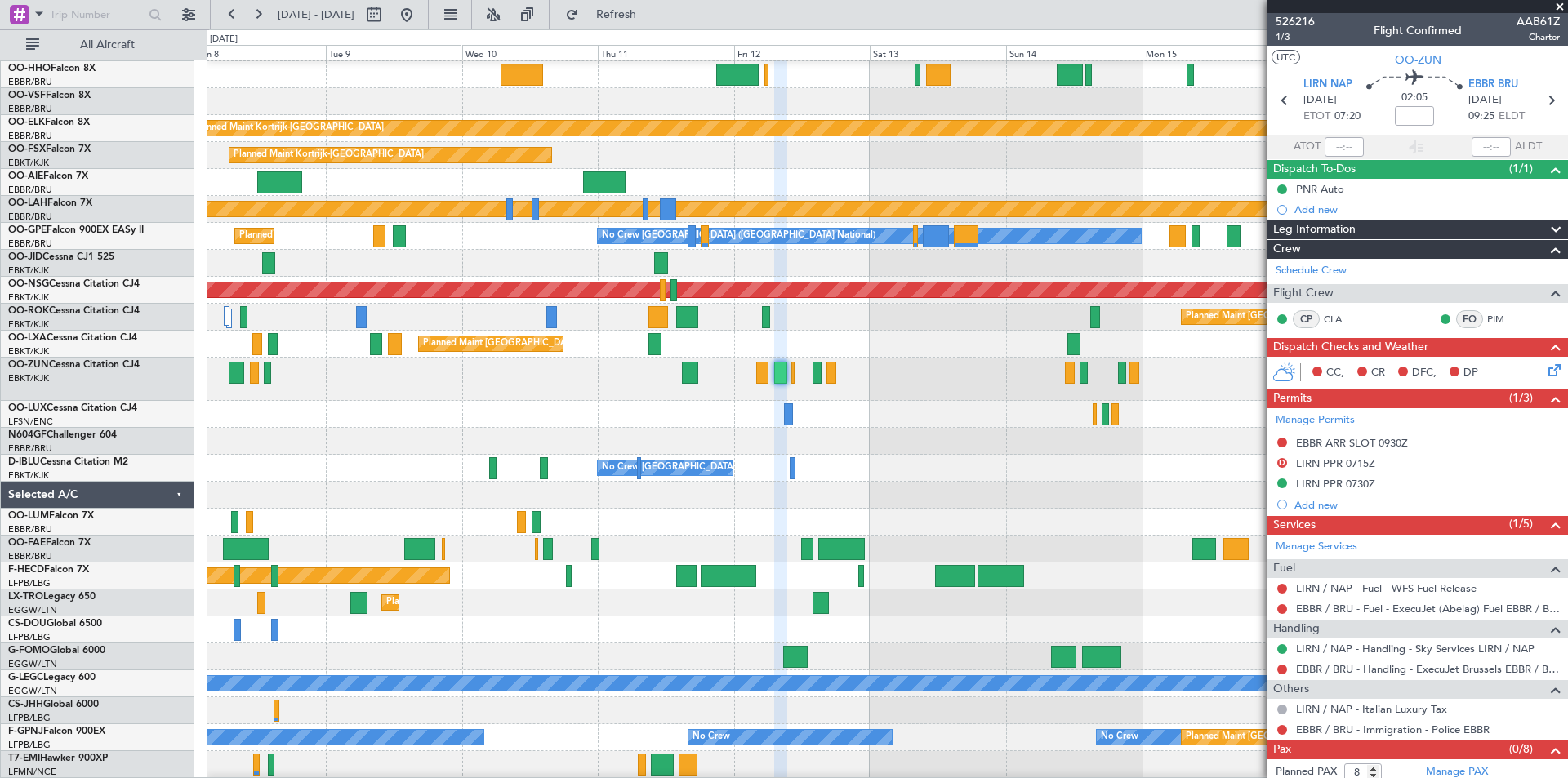
click at [905, 443] on div at bounding box center [887, 441] width 1361 height 27
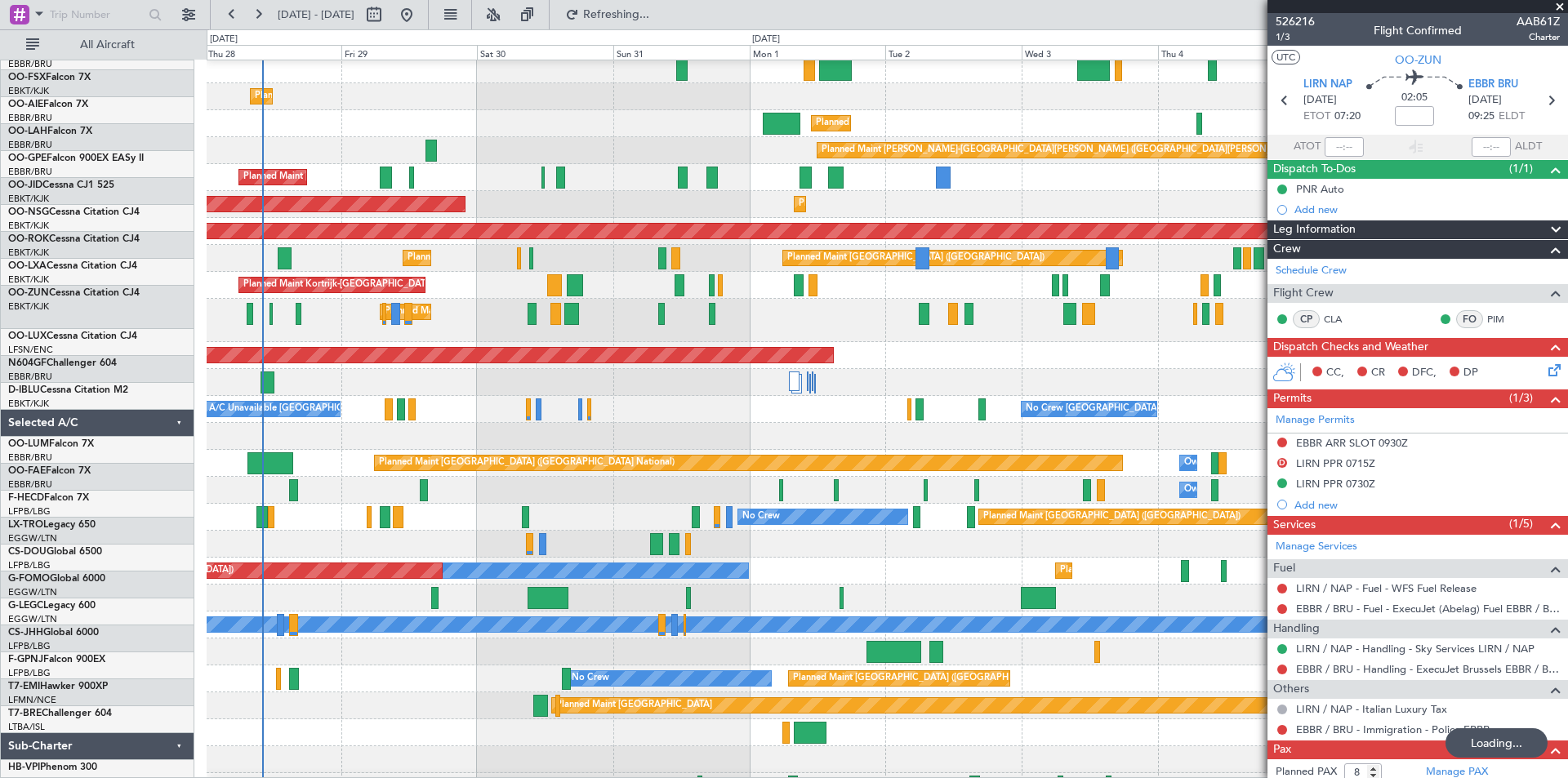
scroll to position [112, 0]
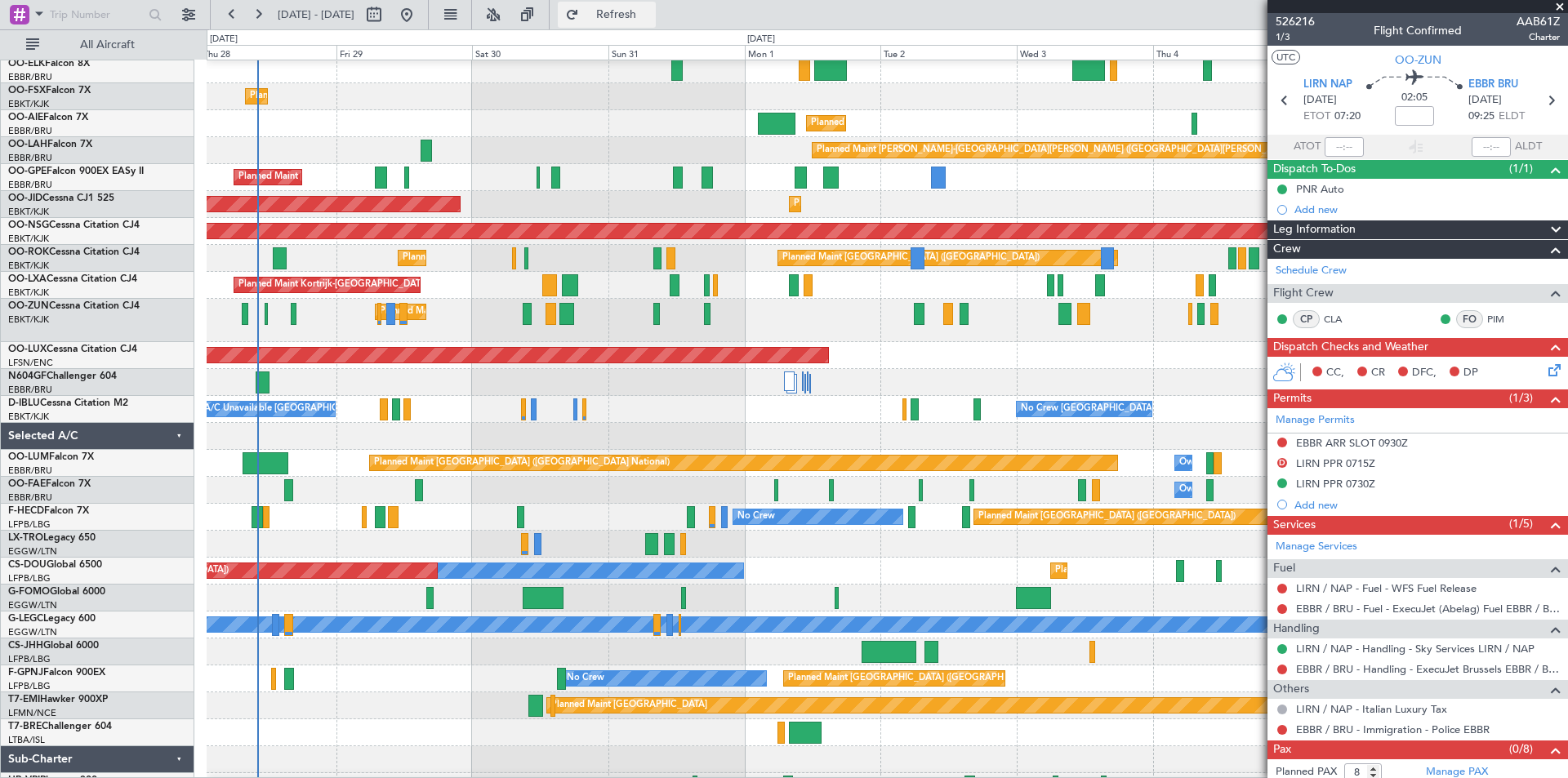
click at [636, 20] on button "Refresh" at bounding box center [607, 14] width 98 height 26
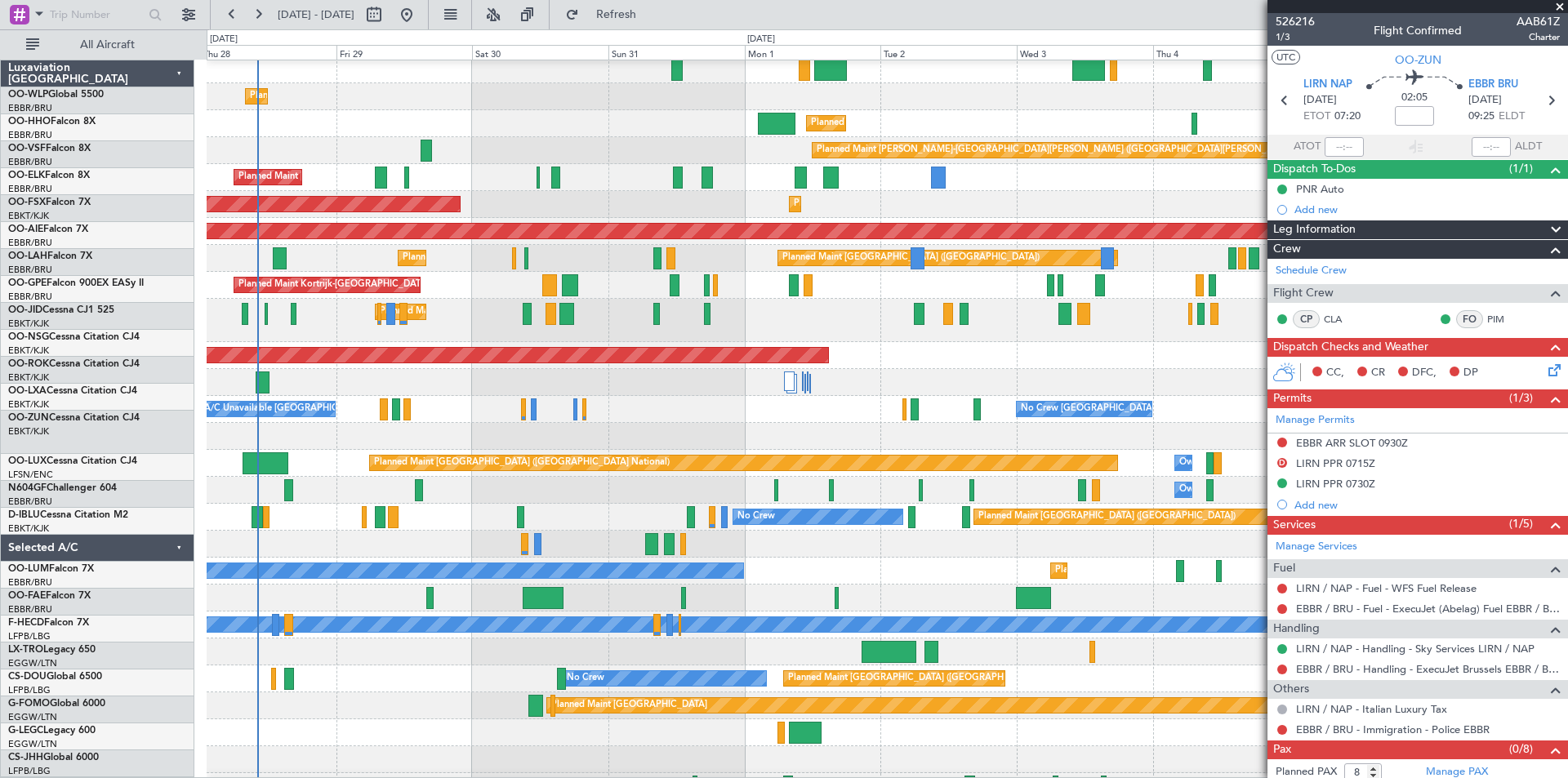
scroll to position [112, 0]
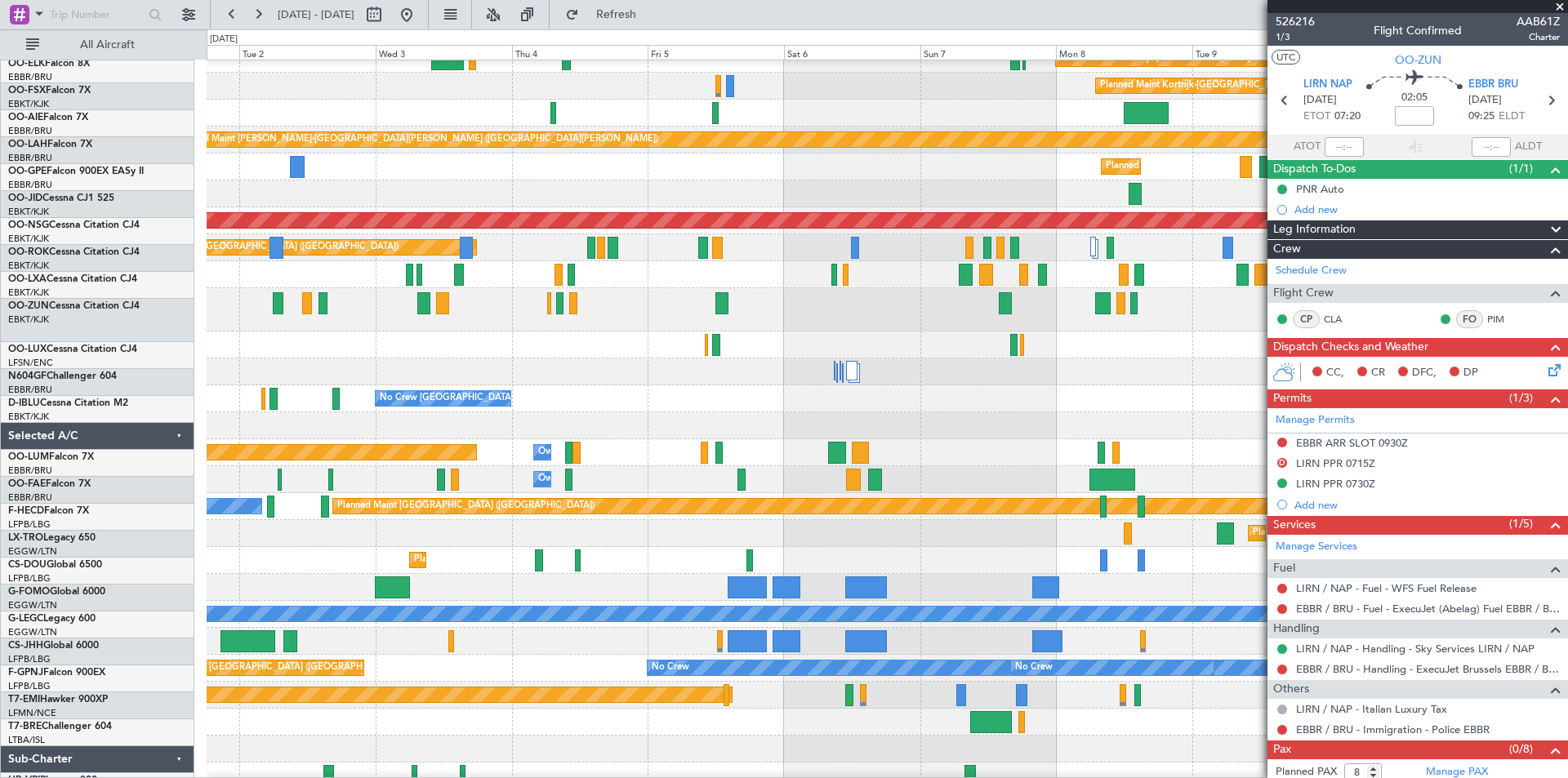
click at [44, 402] on div "Planned Maint Kortrijk-Wevelgem Planned Maint Kortrijk-Wevelgem Planned Maint L…" at bounding box center [784, 404] width 1568 height 749
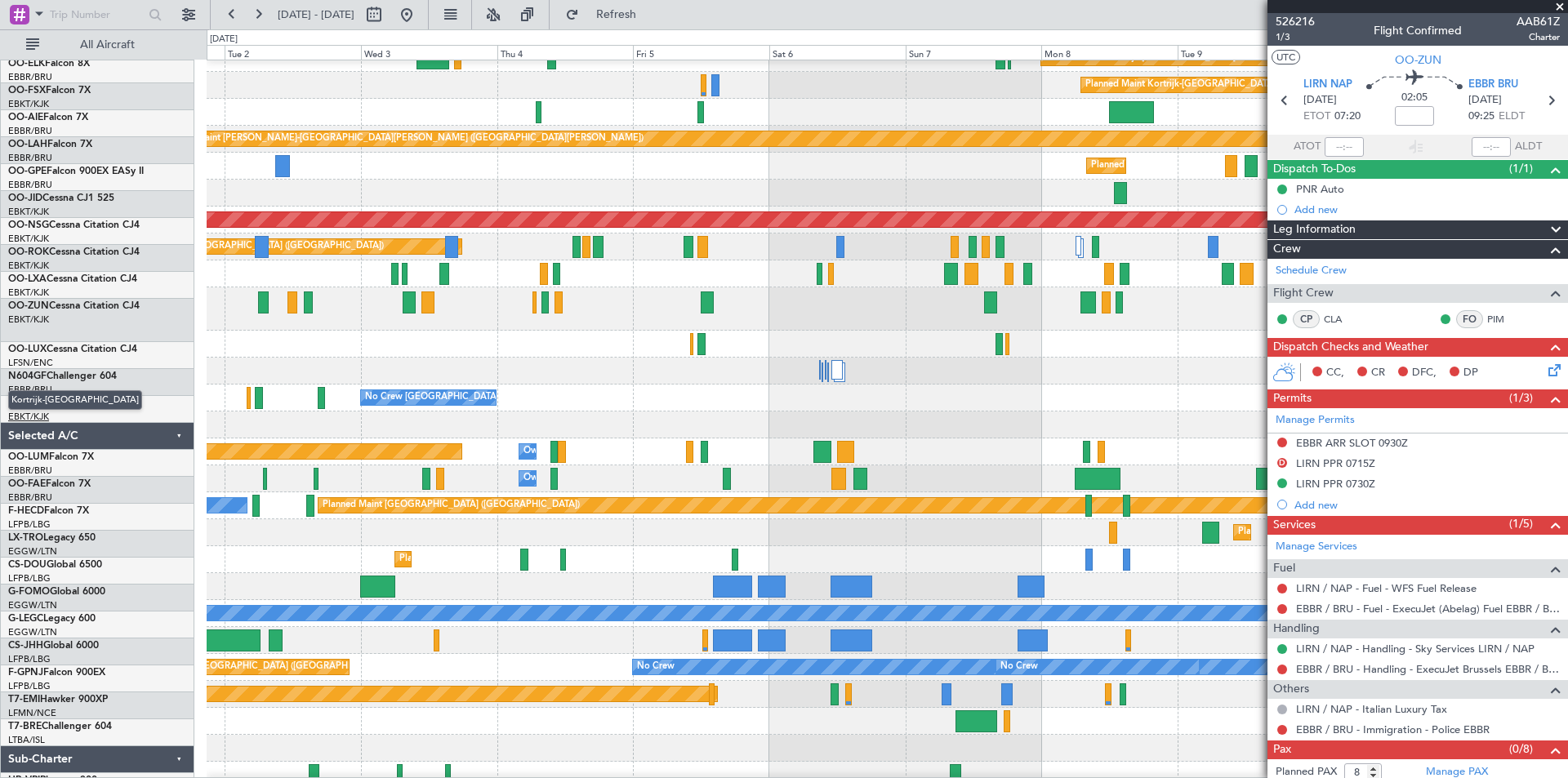
scroll to position [123, 0]
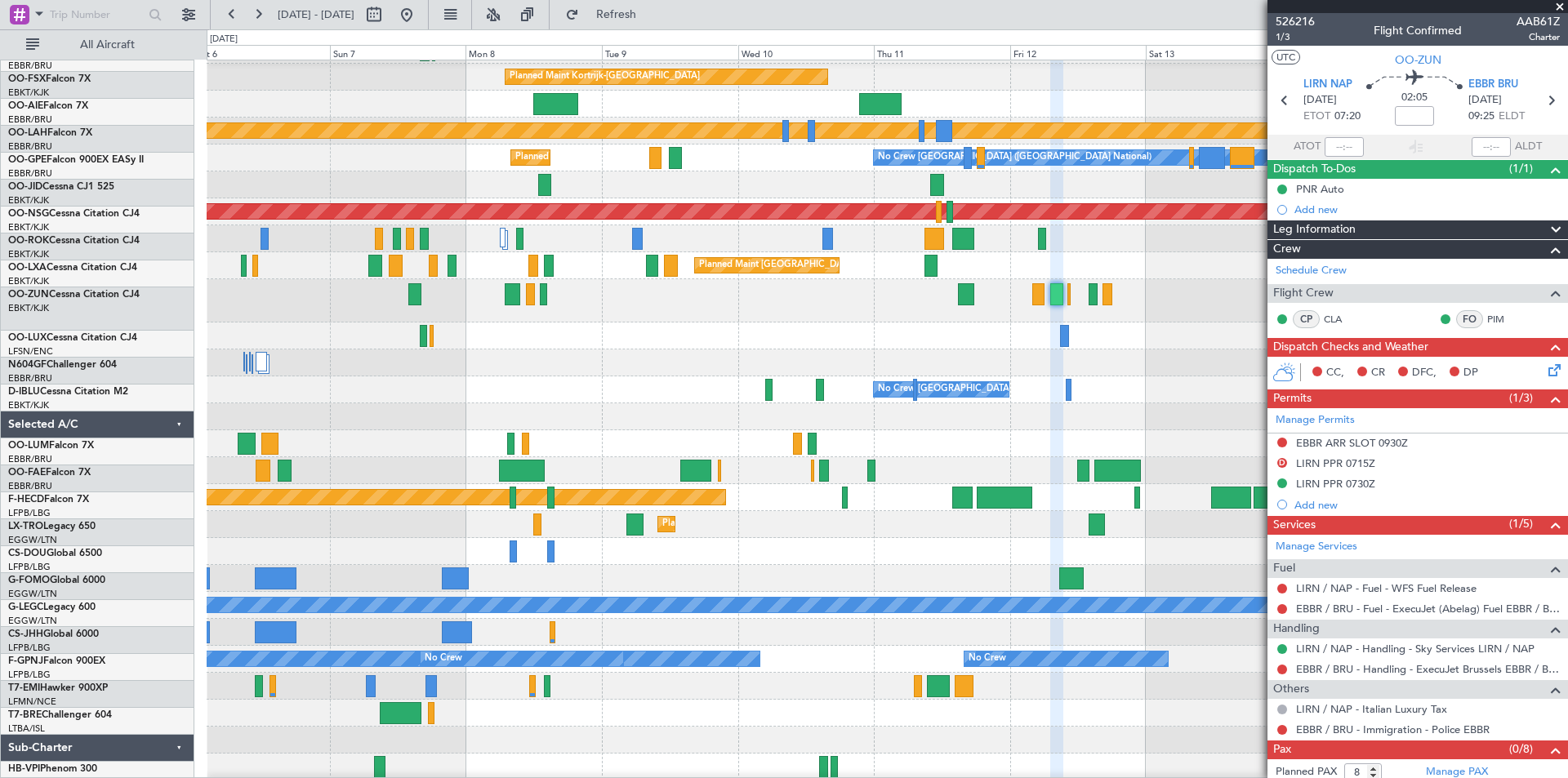
click at [495, 335] on div at bounding box center [887, 336] width 1361 height 27
